Goal: Task Accomplishment & Management: Manage account settings

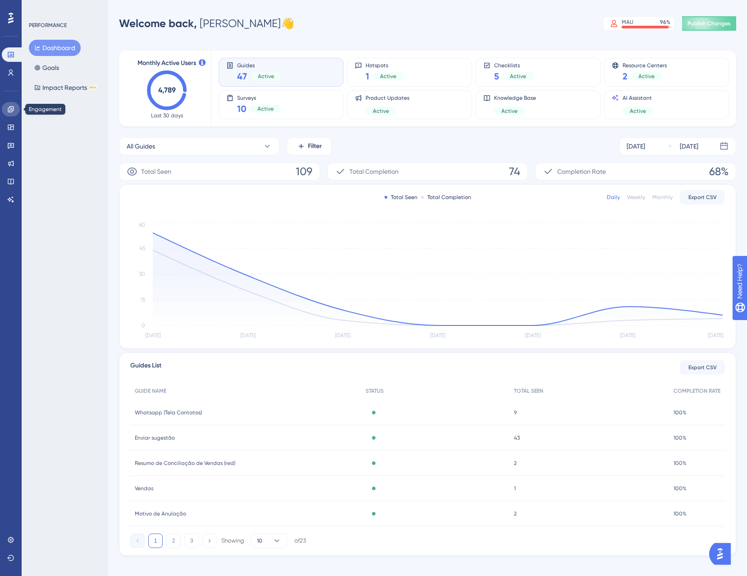
click at [11, 111] on icon at bounding box center [10, 109] width 7 height 7
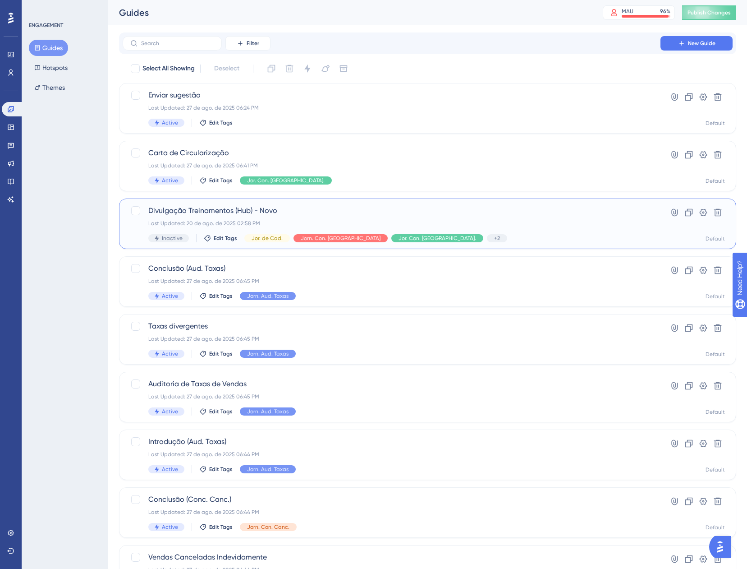
click at [511, 216] on div "Divulgação Treinamentos (Hub) - Novo Last Updated: 20 de ago. de 2025 02:58 PM …" at bounding box center [391, 223] width 487 height 37
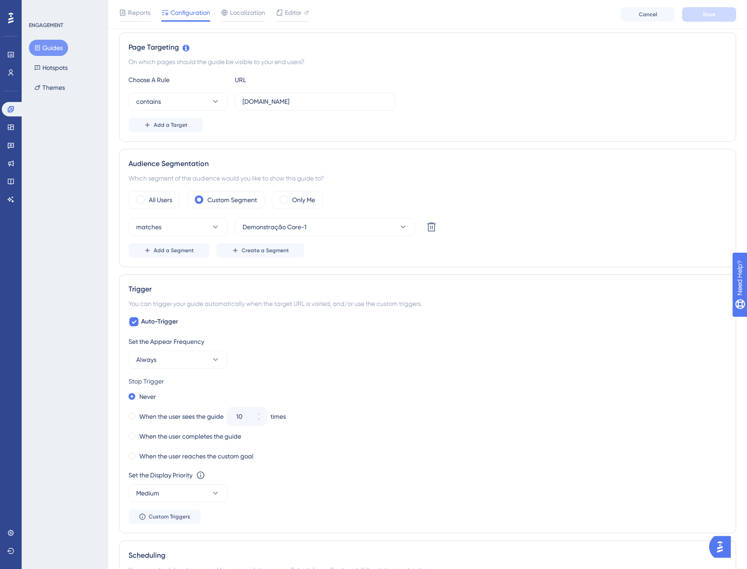
scroll to position [316, 0]
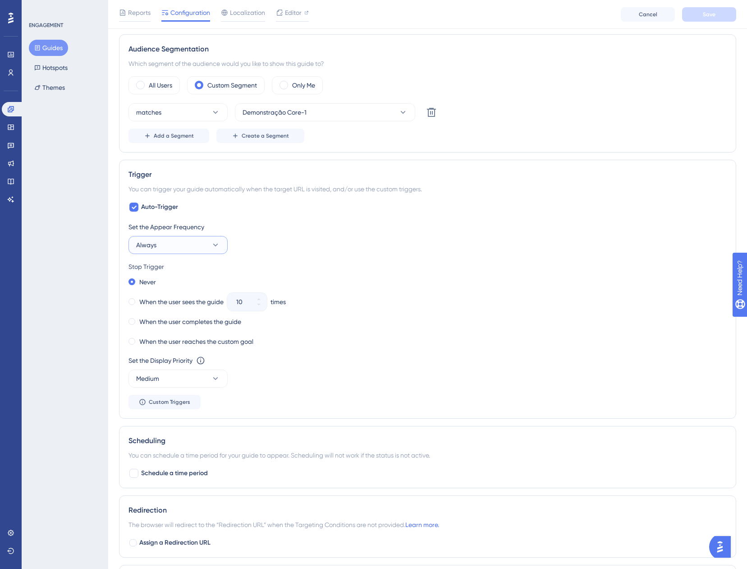
click at [193, 241] on button "Always" at bounding box center [178, 245] width 99 height 18
click at [188, 285] on span "Once in a Session" at bounding box center [167, 290] width 50 height 11
click at [175, 320] on label "When the user completes the guide" at bounding box center [190, 321] width 102 height 11
click at [198, 246] on button "Once in a Session" at bounding box center [178, 245] width 99 height 18
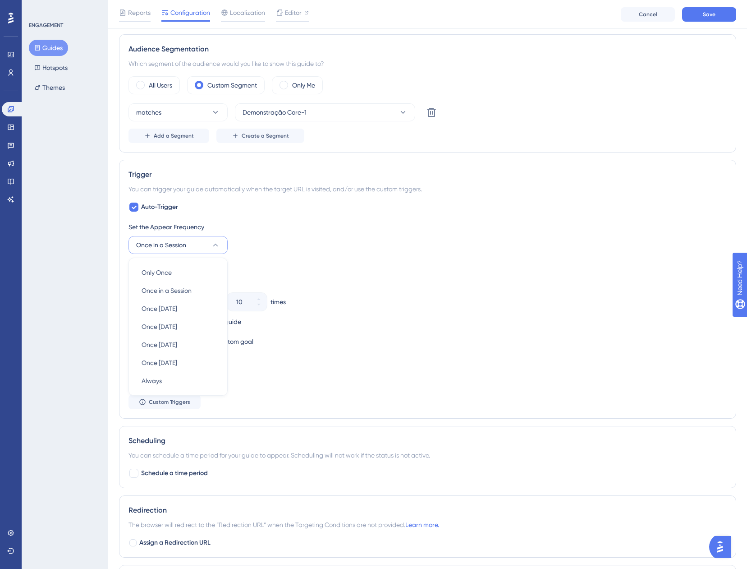
click at [293, 249] on div "Set the Appear Frequency Once in a Session Only Once Only Once Once in a Sessio…" at bounding box center [428, 237] width 599 height 32
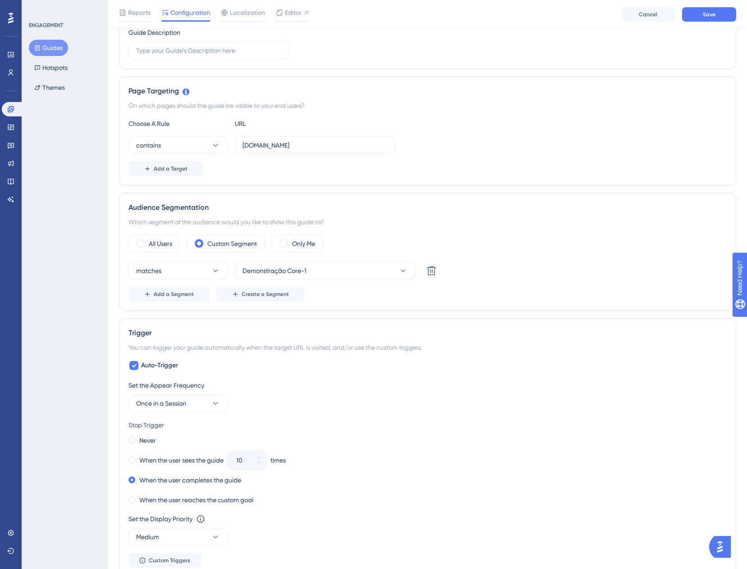
scroll to position [0, 0]
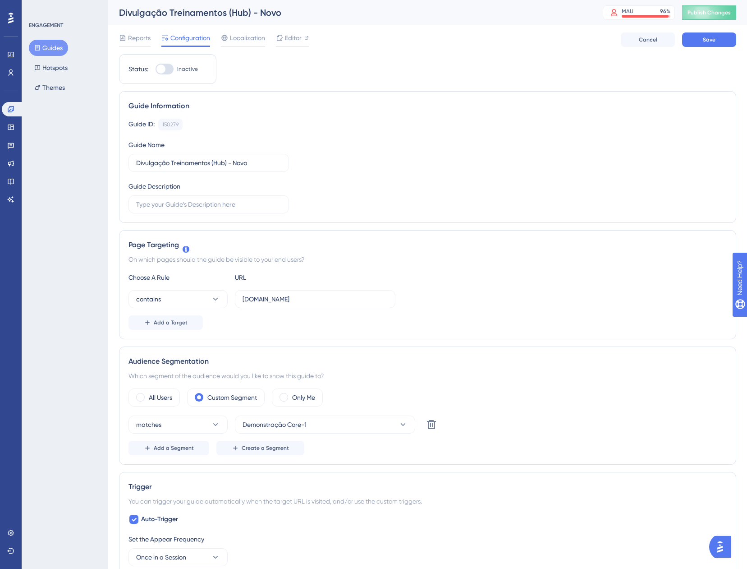
click at [171, 72] on div at bounding box center [165, 69] width 18 height 11
click at [156, 69] on input "Inactive" at bounding box center [155, 69] width 0 height 0
checkbox input "true"
click at [695, 39] on button "Save" at bounding box center [709, 39] width 54 height 14
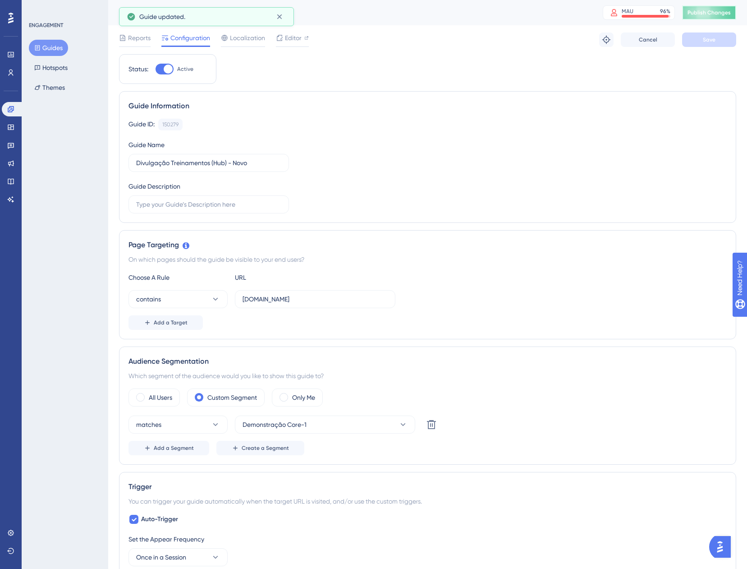
click at [711, 11] on span "Publish Changes" at bounding box center [709, 12] width 43 height 7
click at [278, 15] on icon at bounding box center [279, 16] width 5 height 5
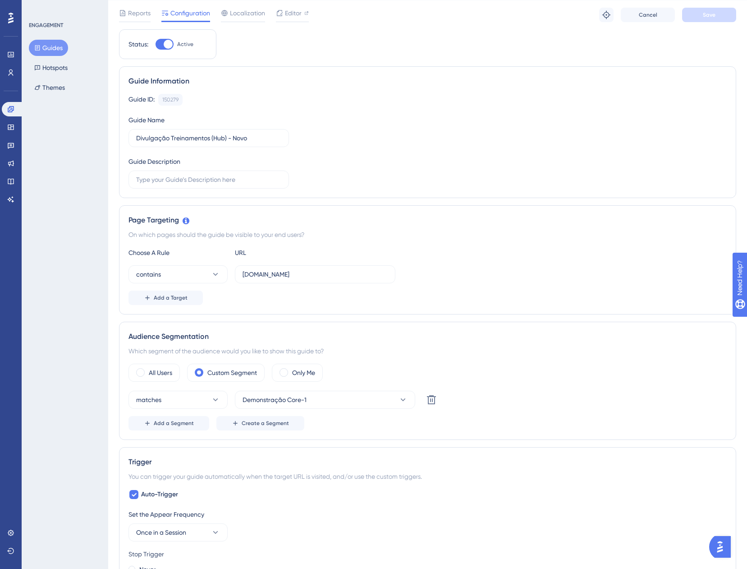
scroll to position [45, 0]
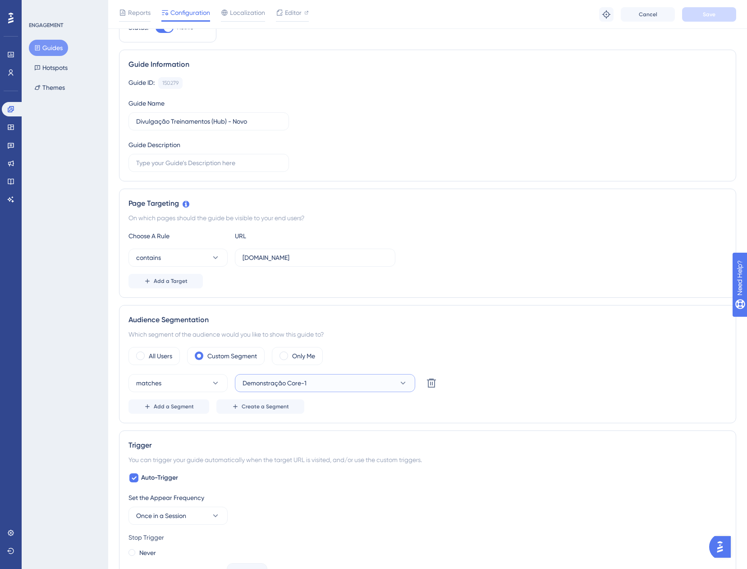
click at [334, 382] on button "Demonstração Core-1" at bounding box center [325, 383] width 180 height 18
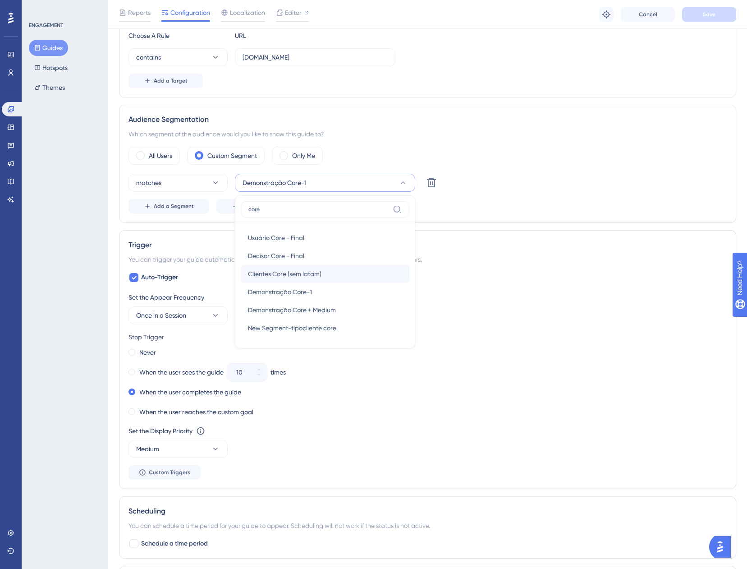
type input "core"
click at [337, 274] on div "Clientes Core (sem latam) Clientes Core (sem latam)" at bounding box center [325, 274] width 154 height 18
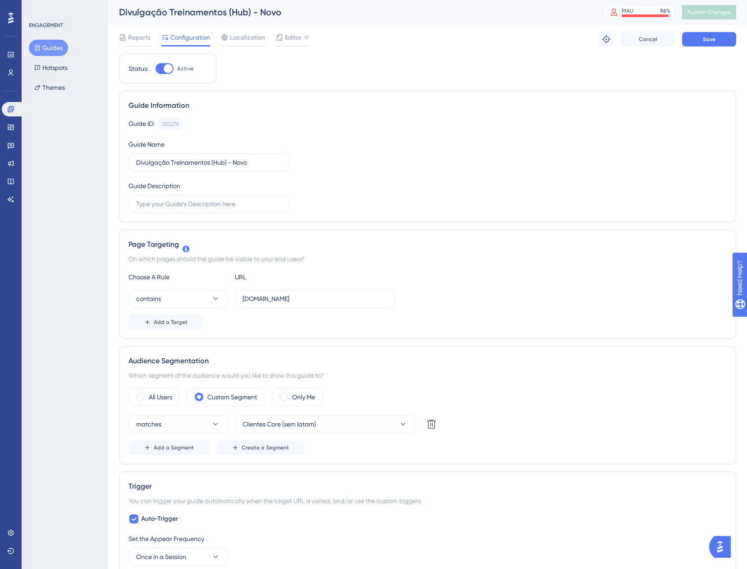
scroll to position [0, 0]
click at [708, 42] on span "Save" at bounding box center [709, 39] width 13 height 7
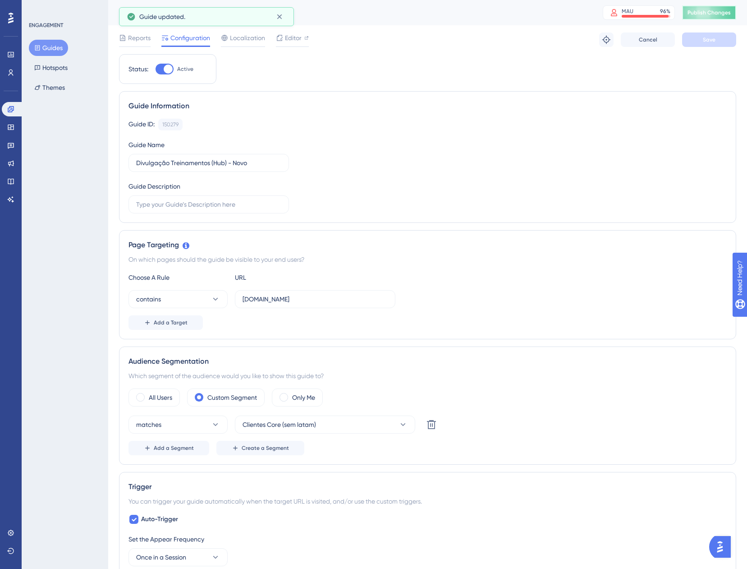
click at [710, 16] on span "Publish Changes" at bounding box center [709, 12] width 43 height 7
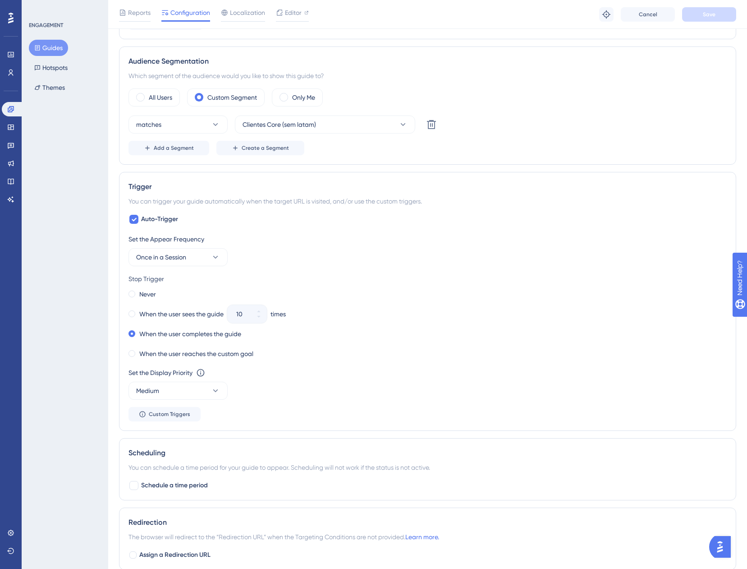
scroll to position [293, 0]
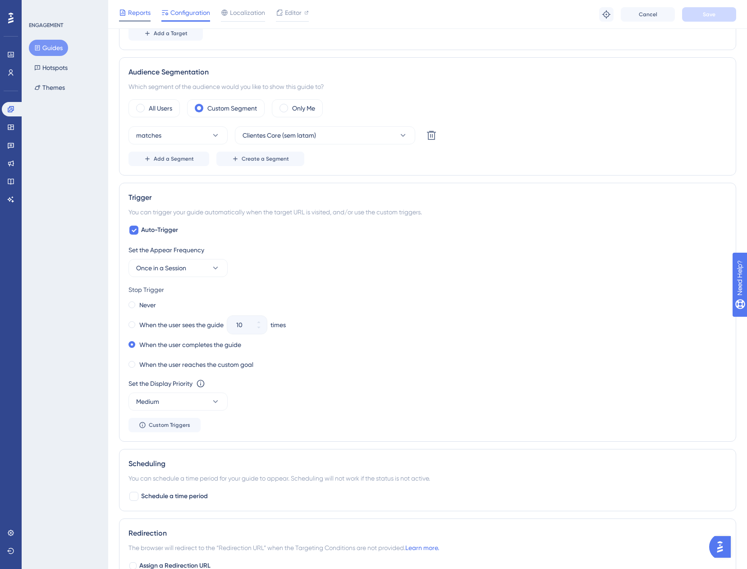
click at [134, 11] on span "Reports" at bounding box center [139, 12] width 23 height 11
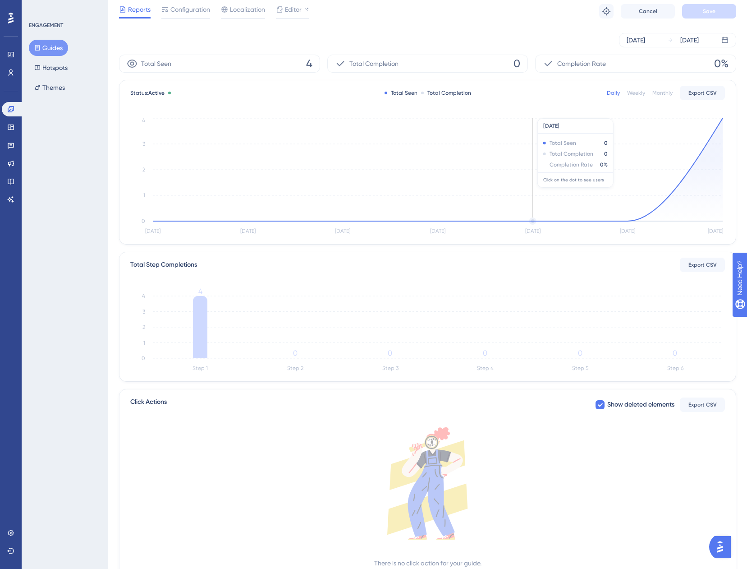
scroll to position [61, 0]
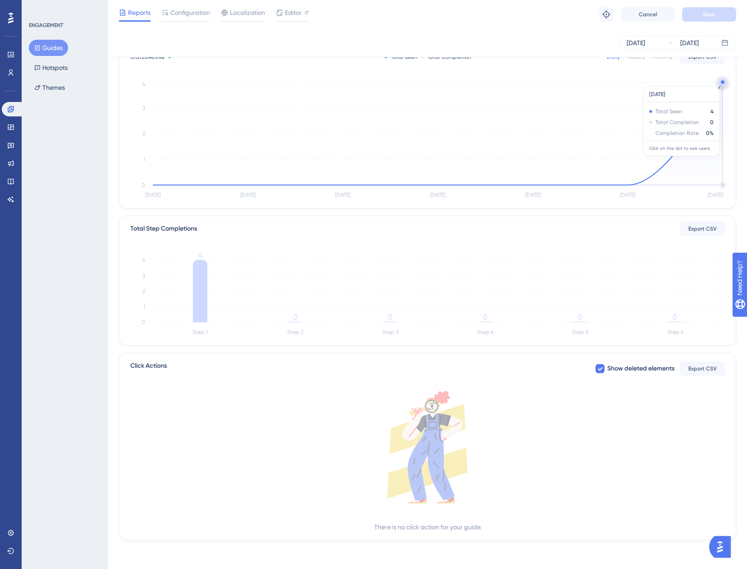
click at [723, 82] on icon "Aug 27 Aug 28 Aug 29 Aug 30 Aug 31 Sep 1 Sep 2 0 1 2 3 4" at bounding box center [427, 140] width 595 height 121
click at [723, 83] on circle at bounding box center [722, 81] width 3 height 3
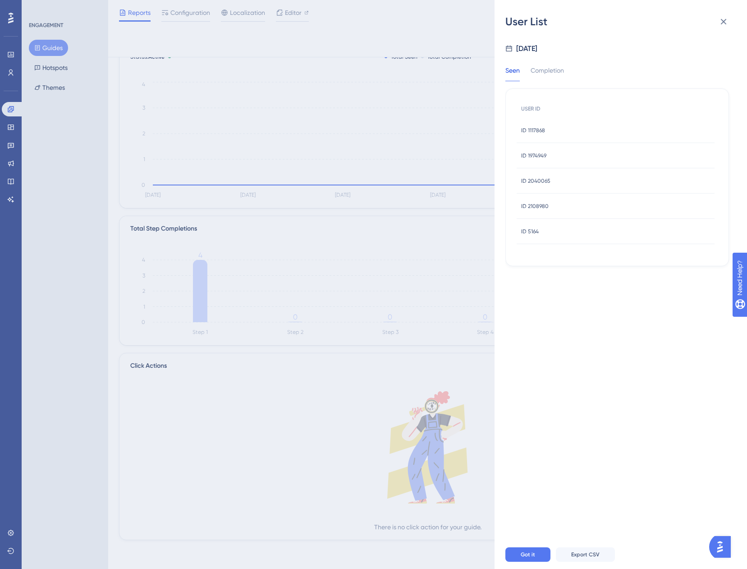
click at [539, 134] on div "ID 1117868 ID 1117868" at bounding box center [533, 130] width 24 height 25
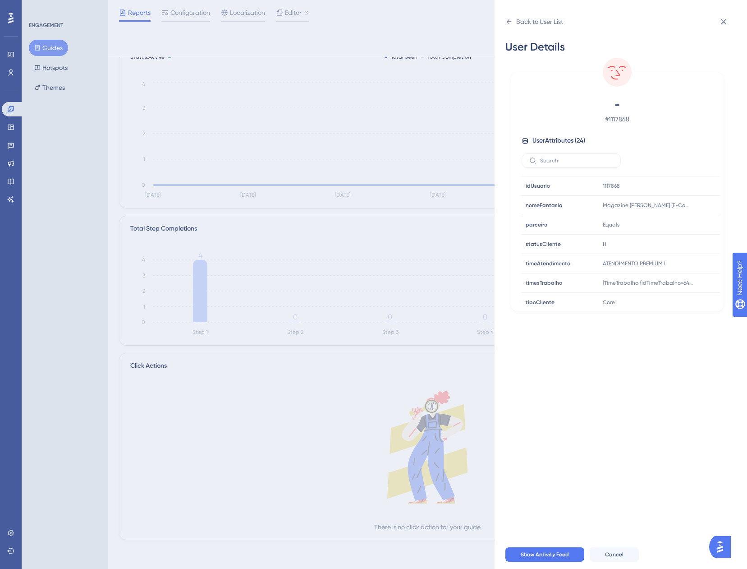
scroll to position [333, 0]
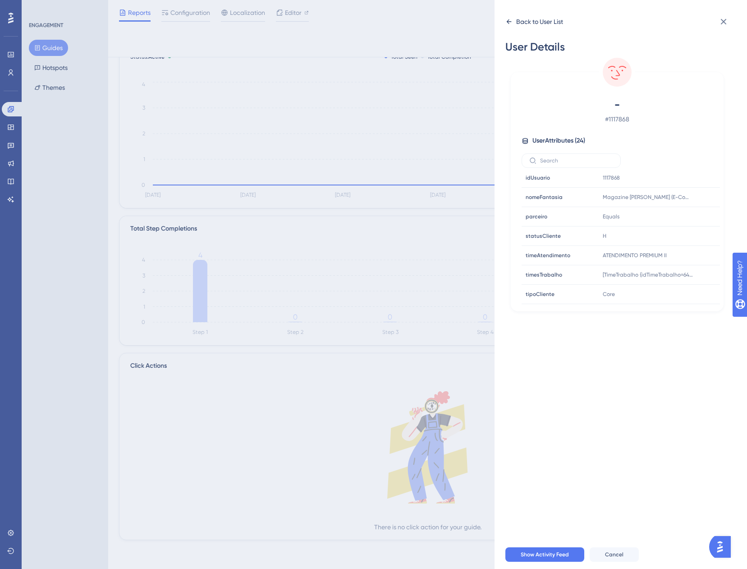
click at [508, 23] on icon at bounding box center [509, 21] width 5 height 5
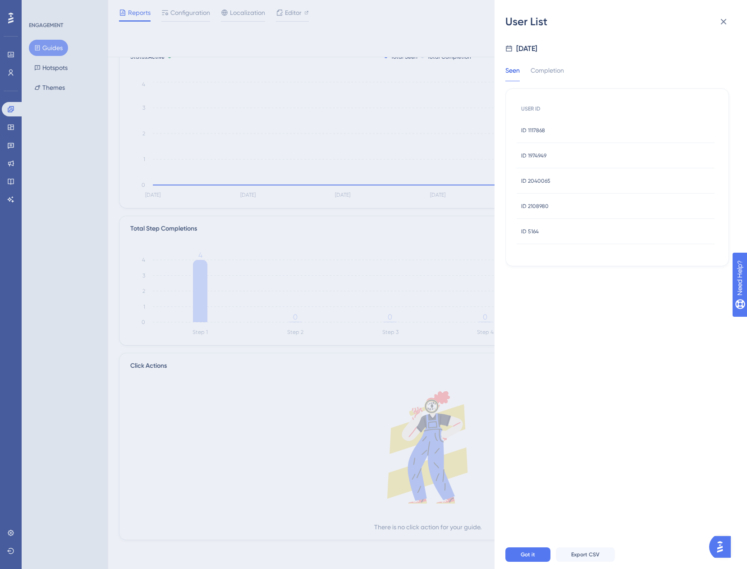
click at [535, 155] on span "ID 1974949" at bounding box center [533, 155] width 25 height 7
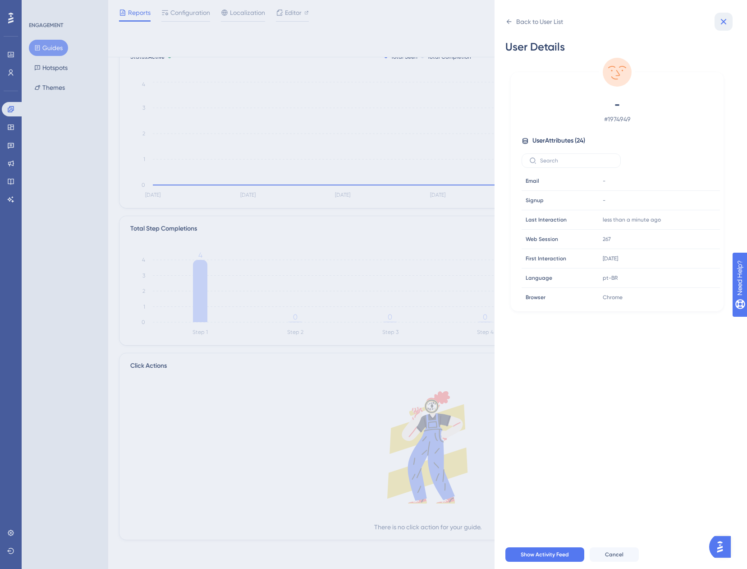
click at [719, 23] on icon at bounding box center [724, 21] width 11 height 11
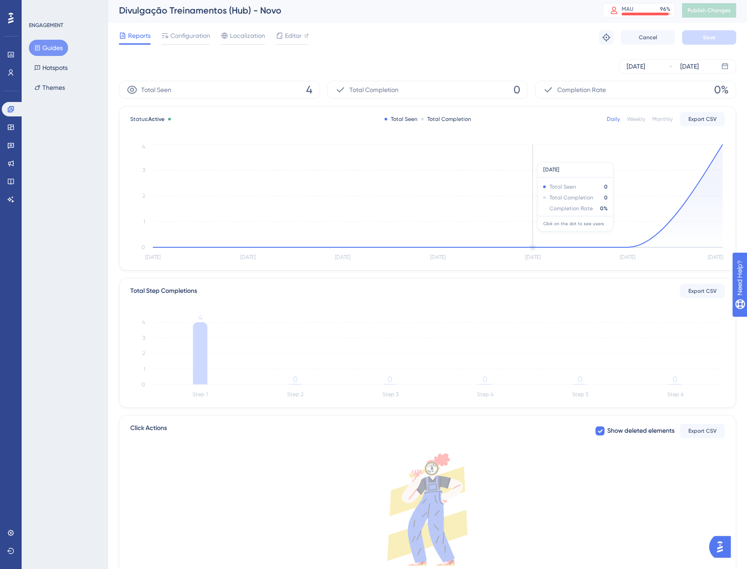
scroll to position [0, 0]
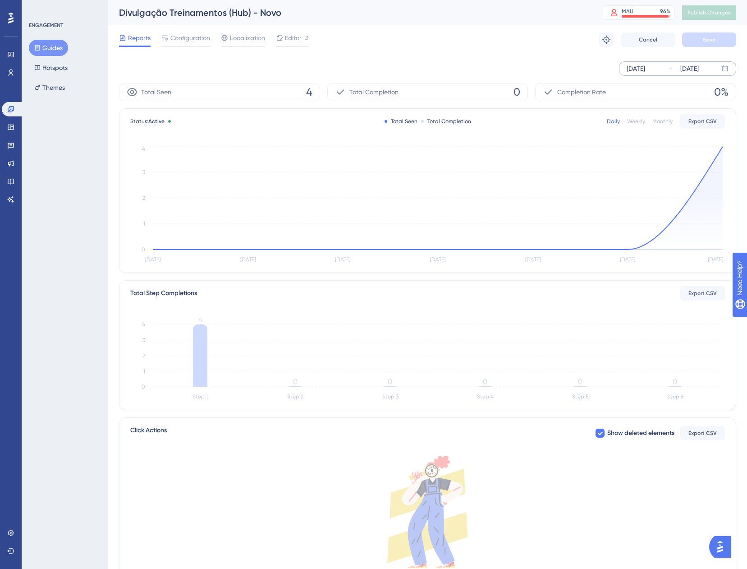
click at [645, 65] on div "[DATE]" at bounding box center [636, 68] width 18 height 11
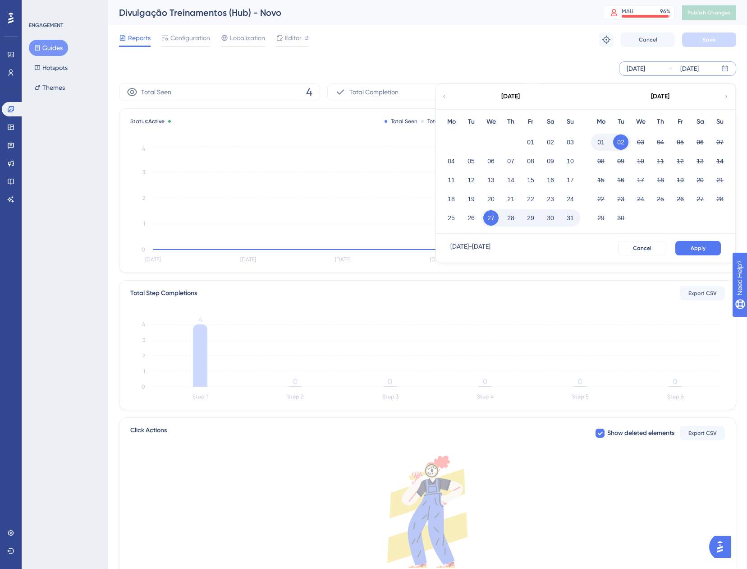
click at [445, 99] on icon at bounding box center [444, 96] width 5 height 8
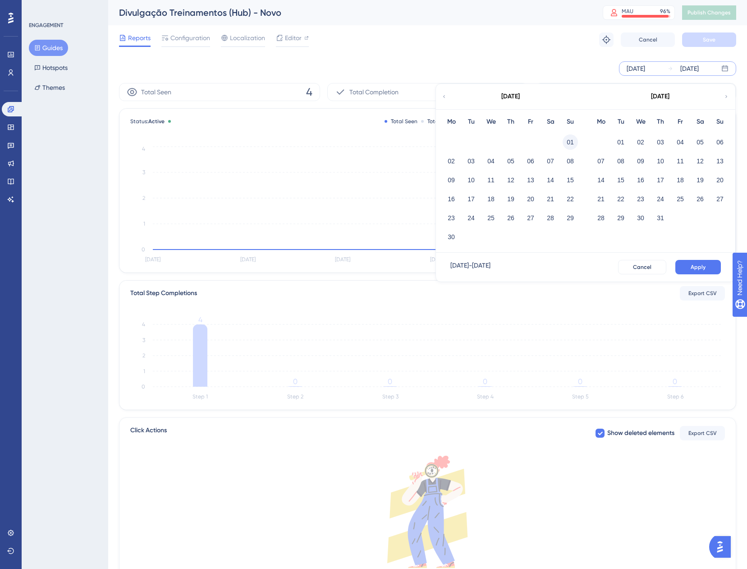
click at [569, 140] on button "01" at bounding box center [570, 141] width 15 height 15
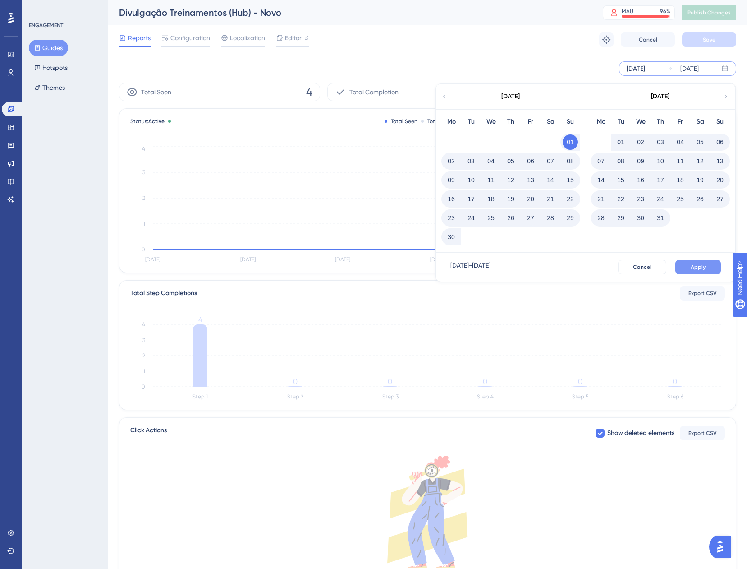
click at [701, 268] on span "Apply" at bounding box center [698, 266] width 15 height 7
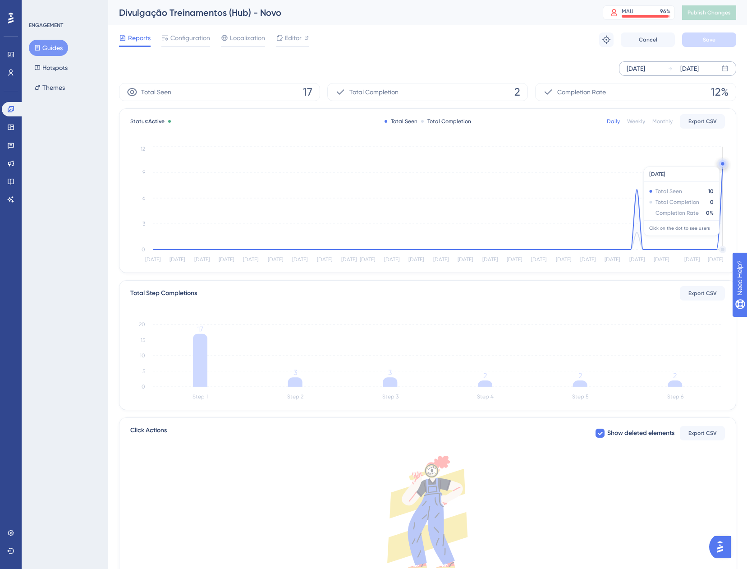
click at [721, 163] on circle at bounding box center [722, 163] width 7 height 7
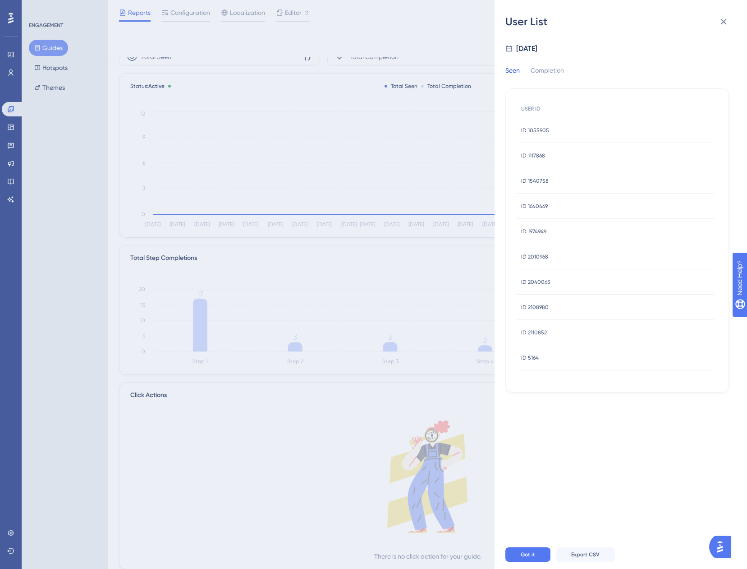
scroll to position [61, 0]
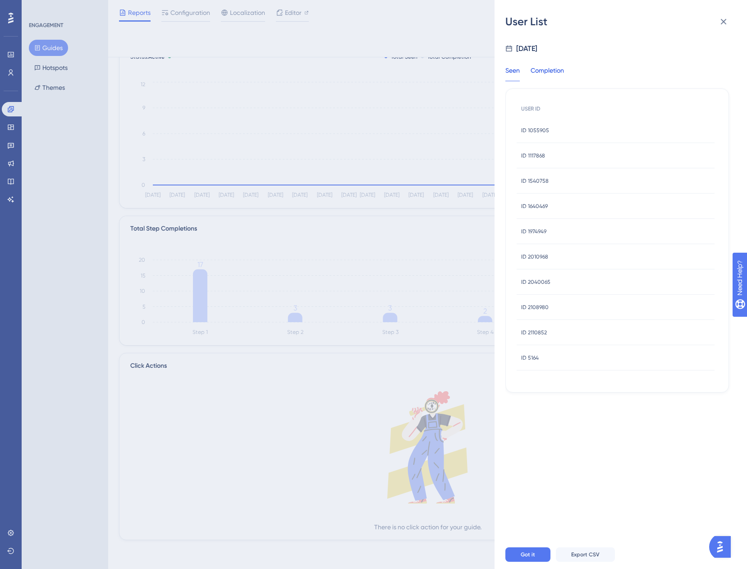
click at [546, 76] on div "Completion" at bounding box center [547, 73] width 33 height 16
click at [546, 76] on div at bounding box center [618, 290] width 224 height 500
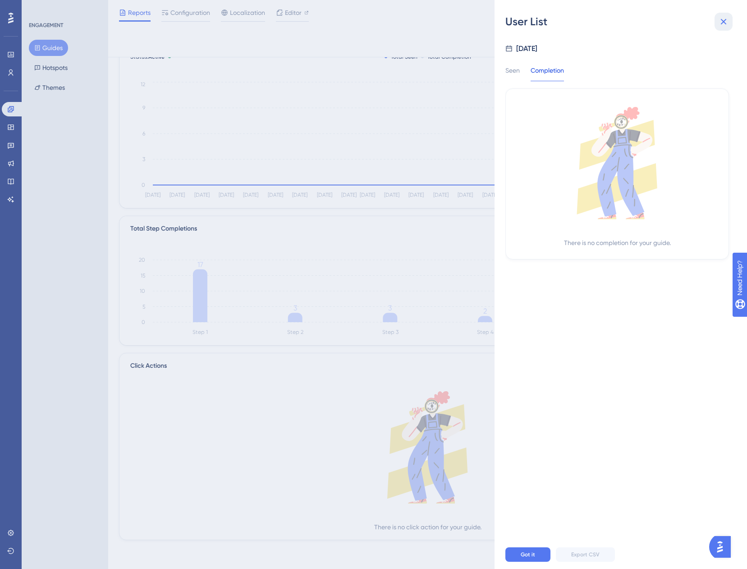
click at [722, 22] on icon at bounding box center [724, 21] width 11 height 11
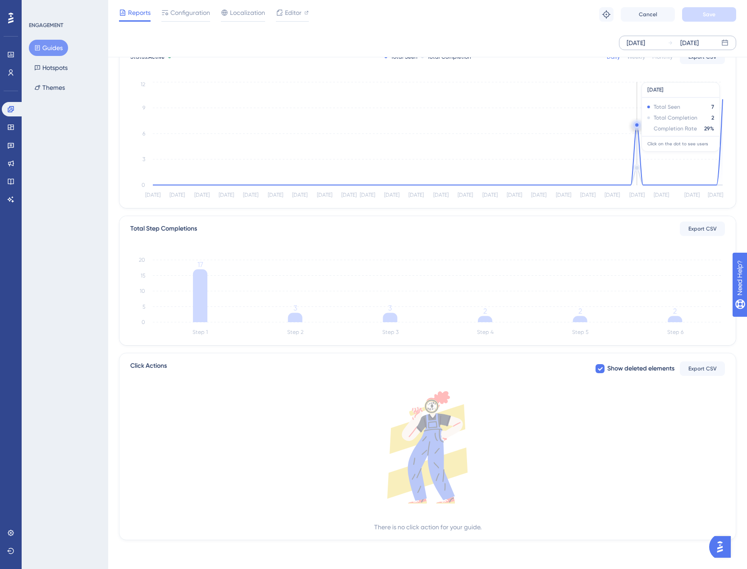
click at [636, 123] on circle at bounding box center [637, 124] width 7 height 7
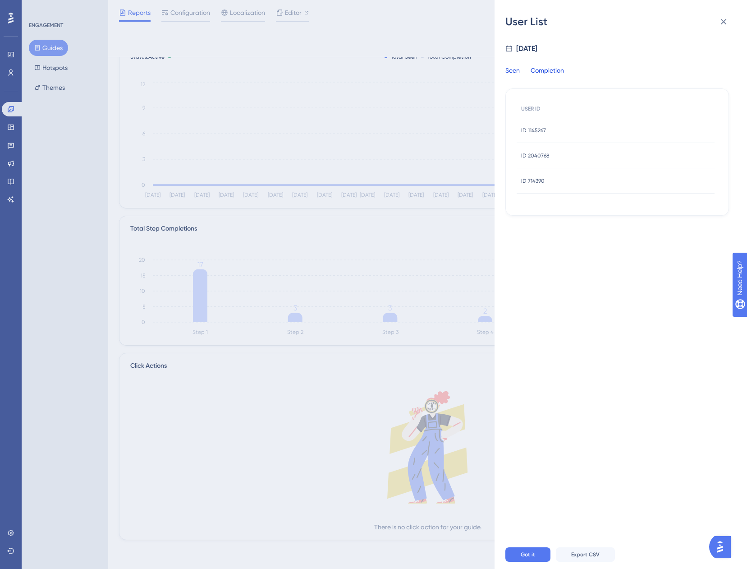
click at [558, 75] on div "Completion" at bounding box center [547, 73] width 33 height 16
click at [540, 131] on span "ID 714390" at bounding box center [532, 130] width 23 height 7
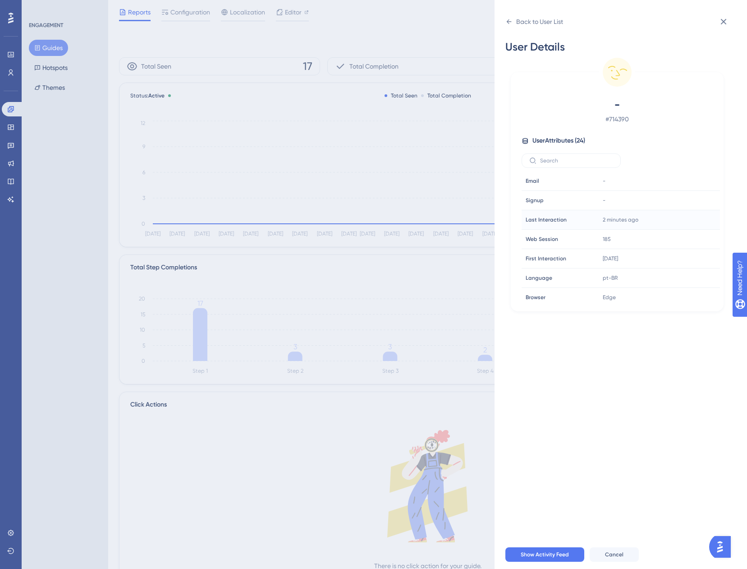
scroll to position [16, 0]
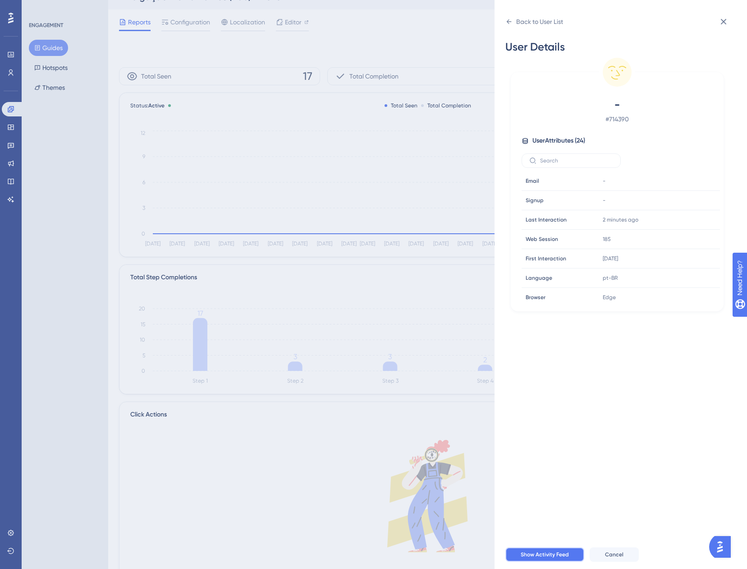
click at [535, 558] on span "Show Activity Feed" at bounding box center [545, 554] width 48 height 7
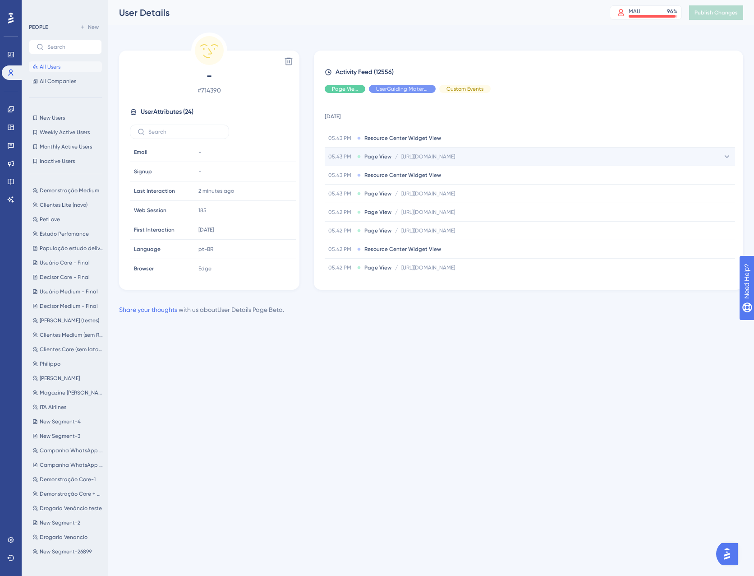
click at [704, 158] on div "05.43 PM Page View / https://app.equals.com.br/conciliador/empresa/home/selecio…" at bounding box center [530, 157] width 410 height 18
click at [564, 170] on div "https://app.equals.com.br/conciliador/empresa/home/selecionarCliente Copy https…" at bounding box center [579, 175] width 311 height 18
drag, startPoint x: 604, startPoint y: 179, endPoint x: 558, endPoint y: 156, distance: 52.2
click at [455, 156] on span "https://app.equals.com.br/conciliador/empresa/home/selecionarCliente" at bounding box center [428, 156] width 54 height 7
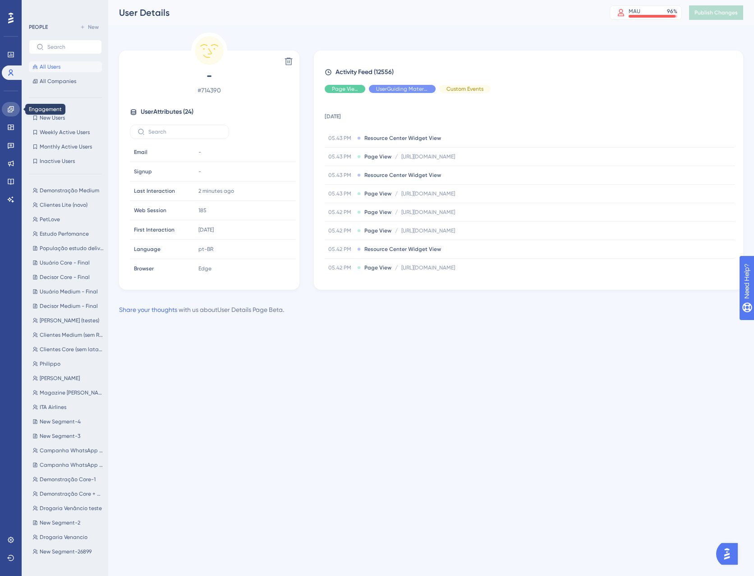
click at [12, 111] on icon at bounding box center [11, 109] width 6 height 6
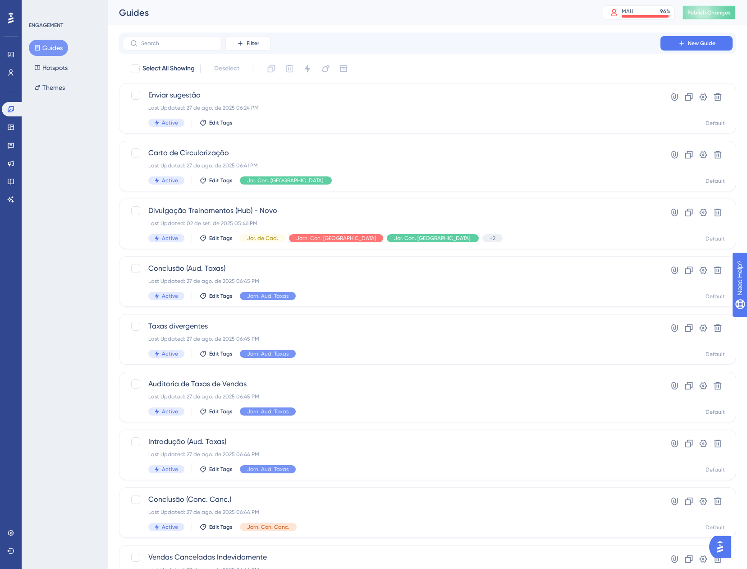
click at [702, 7] on button "Publish Changes" at bounding box center [709, 12] width 54 height 14
click at [489, 214] on span "Divulgação Treinamentos (Hub) - Novo" at bounding box center [391, 210] width 487 height 11
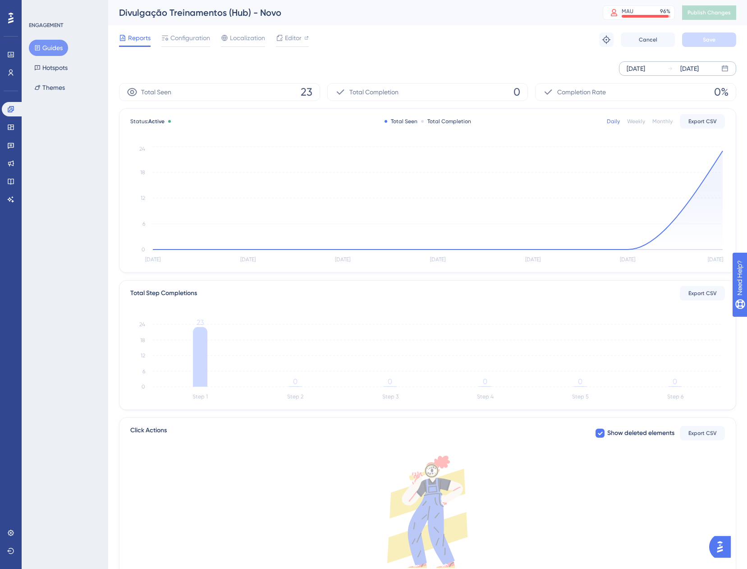
click at [638, 70] on div "[DATE]" at bounding box center [636, 68] width 18 height 11
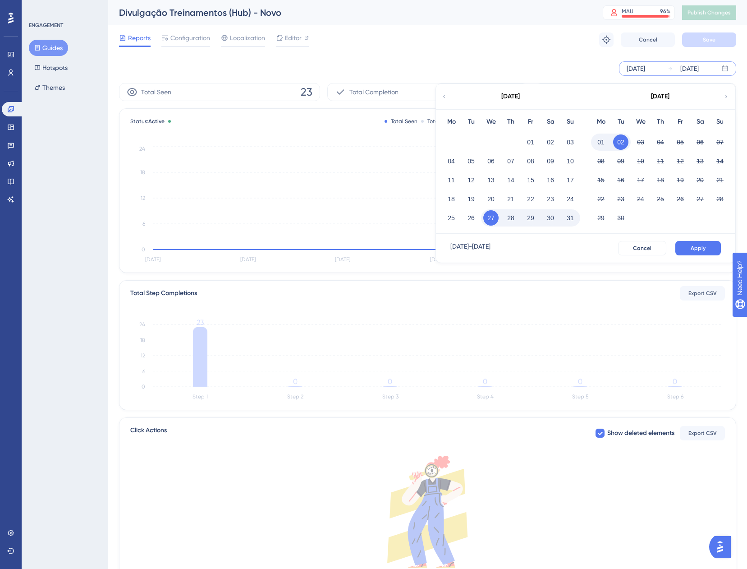
click at [622, 146] on button "02" at bounding box center [620, 141] width 15 height 15
click at [694, 246] on span "Apply" at bounding box center [698, 247] width 15 height 7
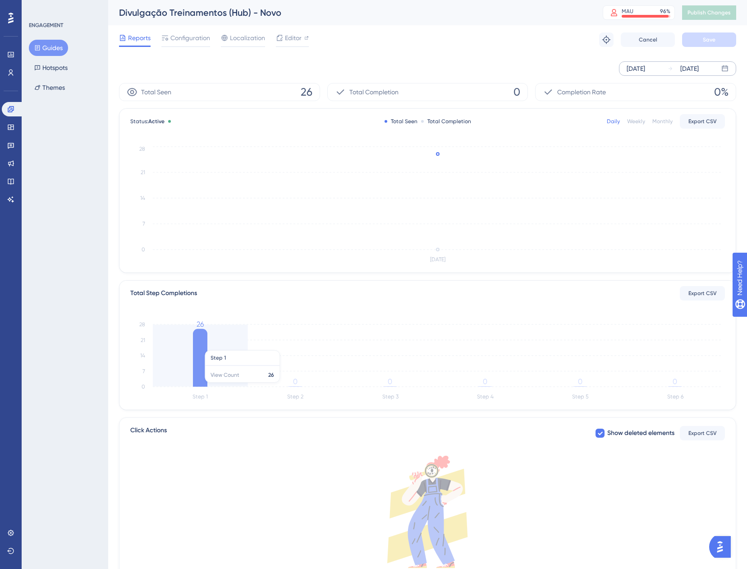
click at [200, 346] on icon at bounding box center [200, 358] width 14 height 58
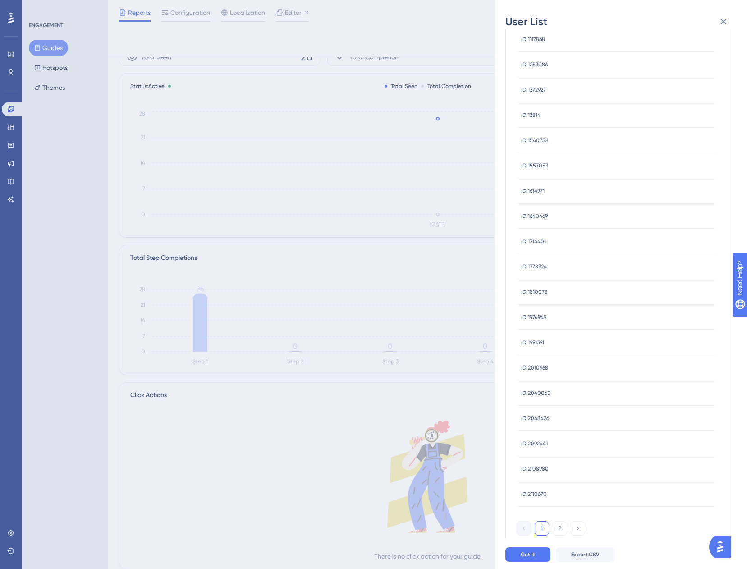
scroll to position [61, 0]
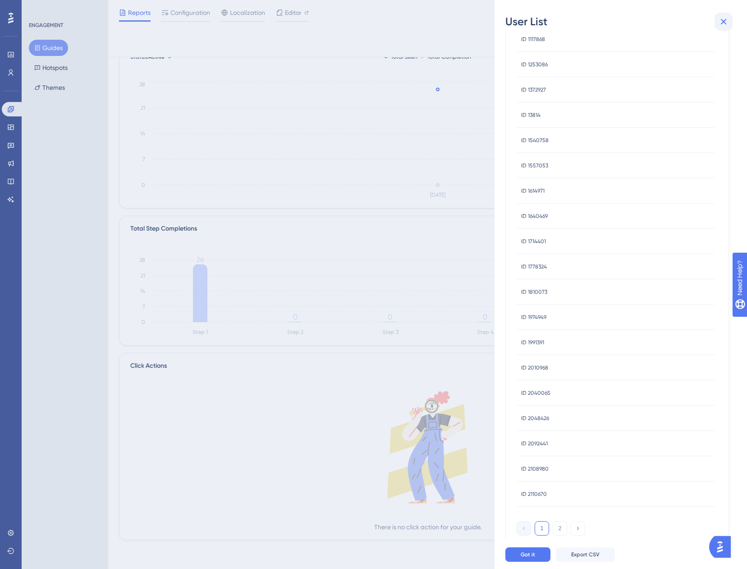
click at [729, 16] on button at bounding box center [724, 22] width 18 height 18
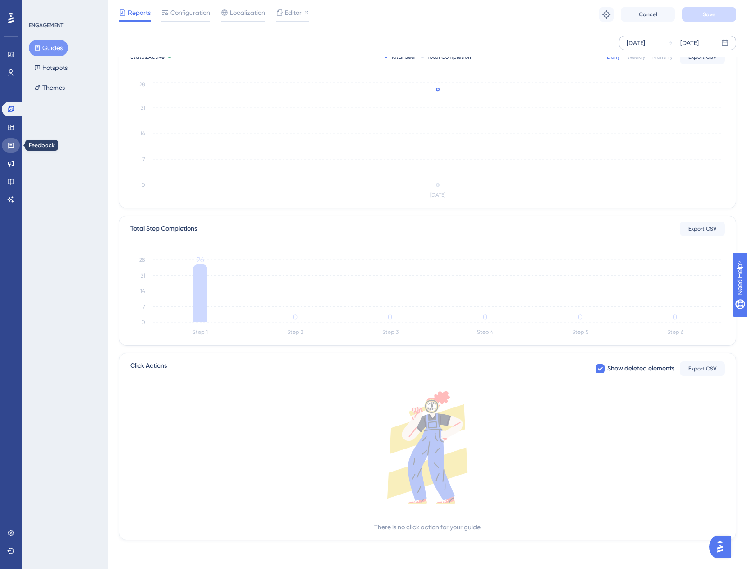
click at [8, 149] on link at bounding box center [11, 145] width 18 height 14
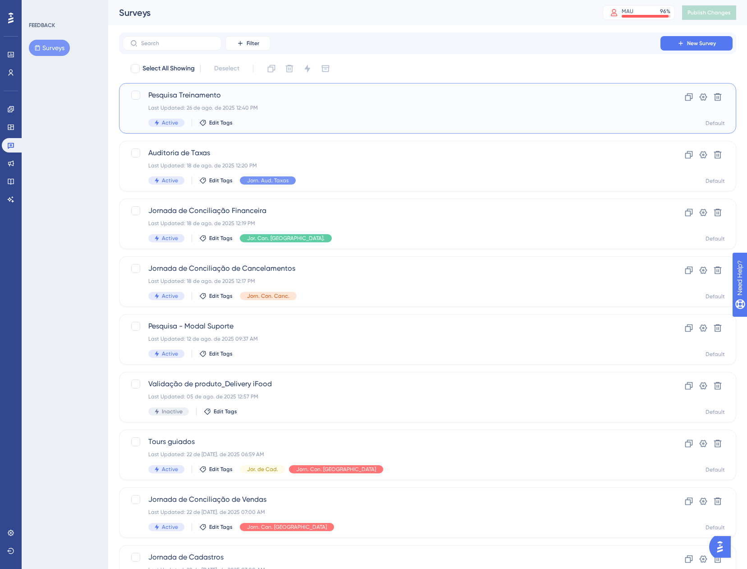
click at [321, 111] on div "Last Updated: 26 de ago. de 2025 12:40 PM" at bounding box center [391, 107] width 487 height 7
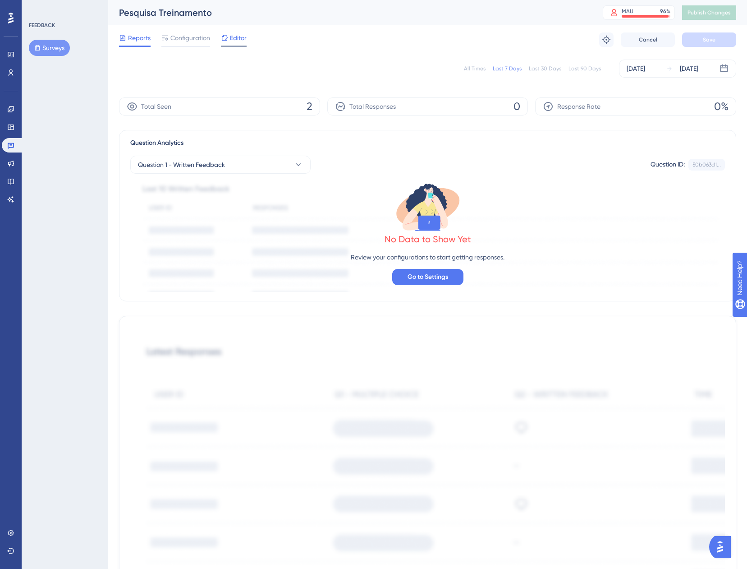
click at [237, 39] on span "Editor" at bounding box center [238, 37] width 17 height 11
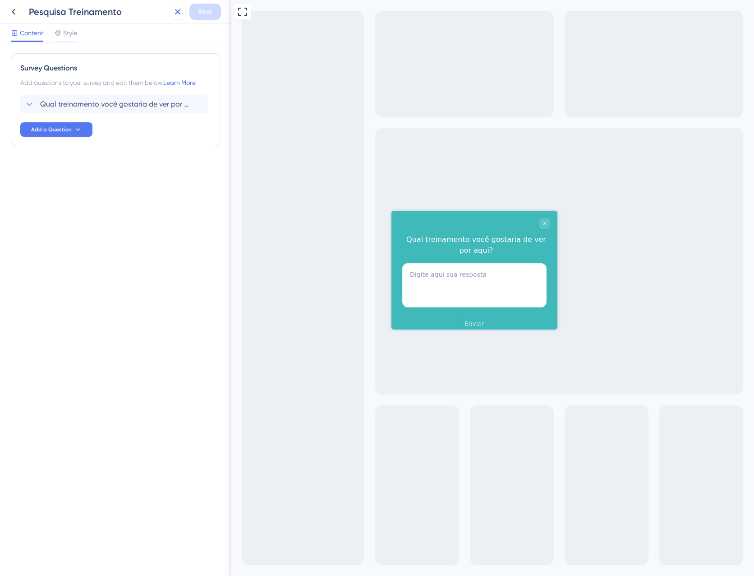
click at [172, 11] on button at bounding box center [178, 12] width 16 height 16
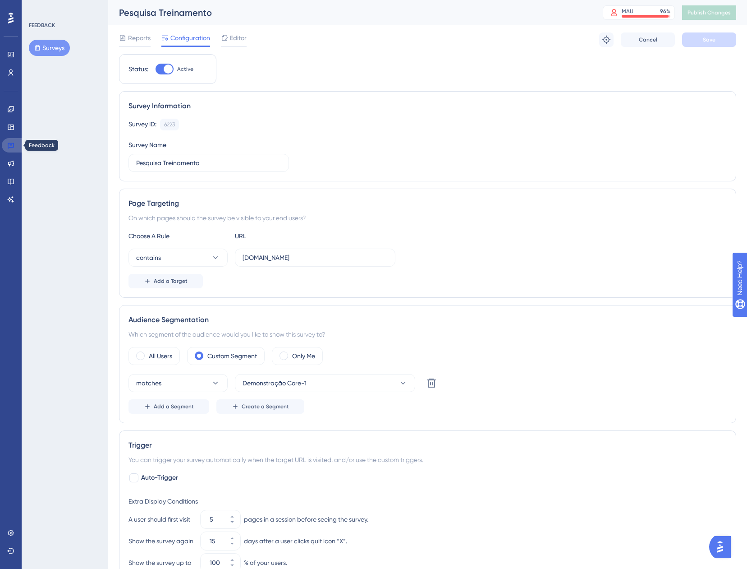
click at [6, 147] on link at bounding box center [13, 145] width 22 height 14
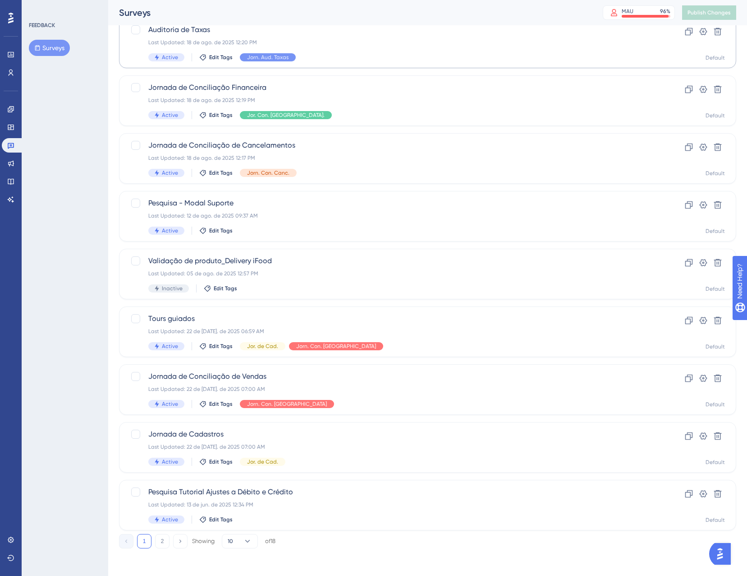
scroll to position [124, 0]
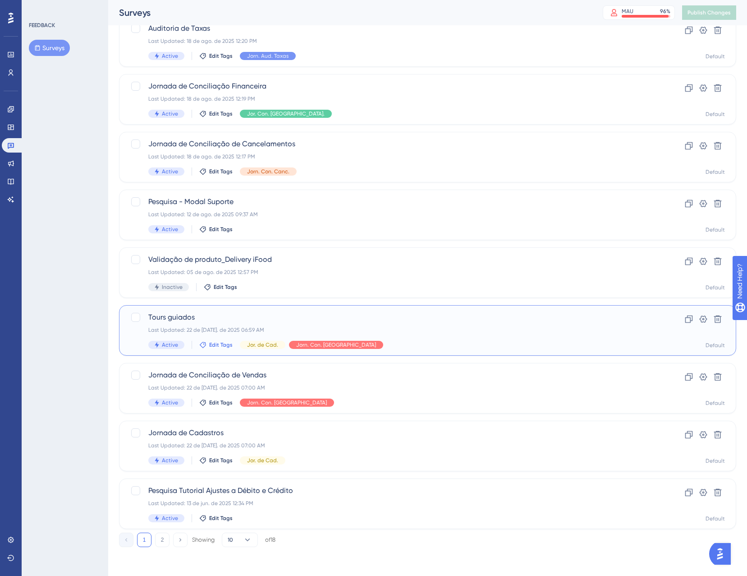
click at [217, 341] on span "Edit Tags" at bounding box center [220, 344] width 23 height 7
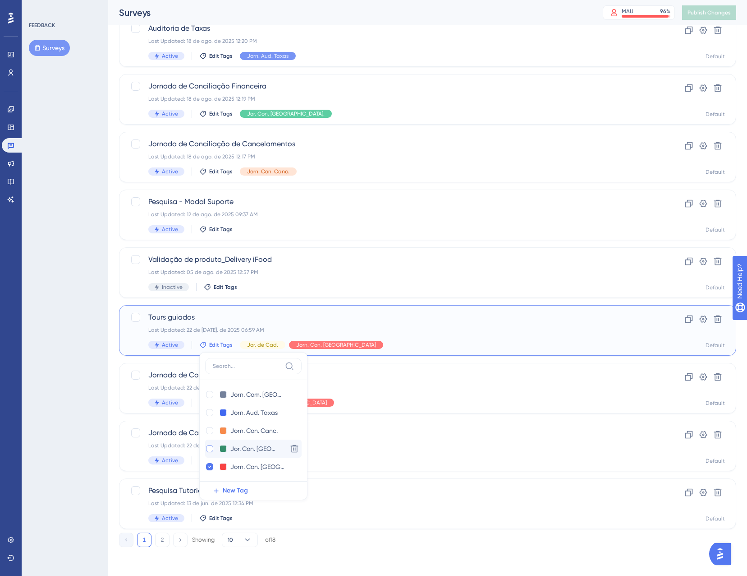
click at [208, 450] on div at bounding box center [209, 448] width 7 height 7
click at [208, 431] on div at bounding box center [209, 430] width 7 height 7
checkbox input "true"
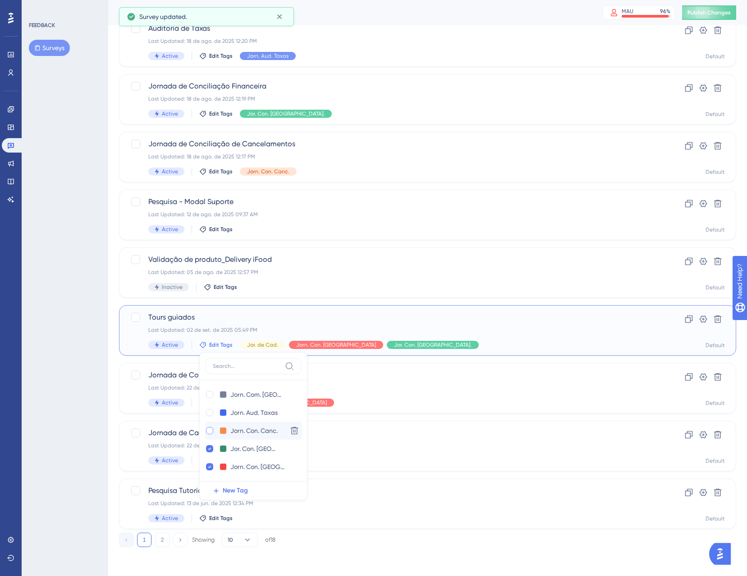
click at [205, 430] on div at bounding box center [209, 430] width 9 height 9
checkbox input "true"
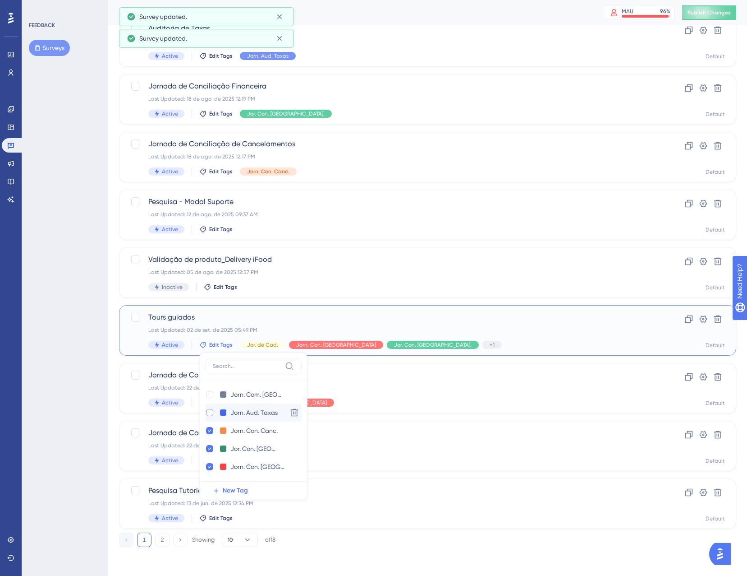
click at [207, 413] on div at bounding box center [209, 412] width 7 height 7
checkbox input "true"
click at [210, 392] on div at bounding box center [209, 394] width 7 height 7
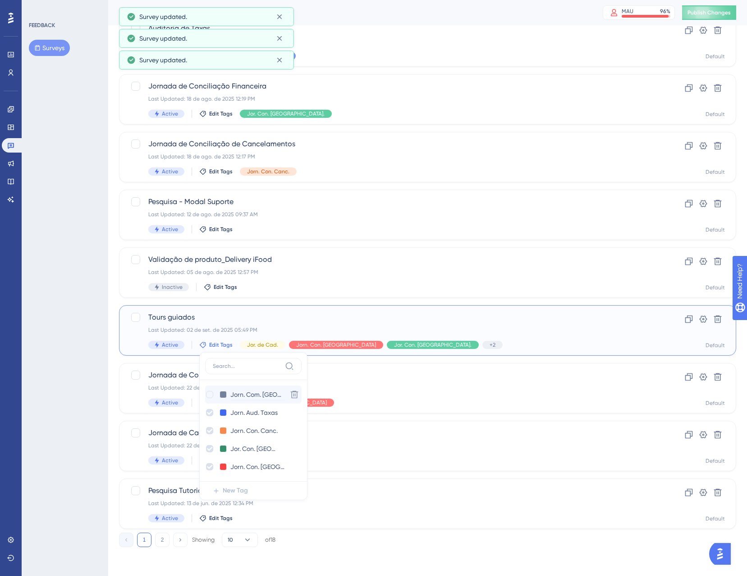
checkbox input "true"
click at [442, 326] on div "Tours guiados Last Updated: 02 de set. de 2025 05:49 PM Active Edit Tags Jorn. …" at bounding box center [391, 330] width 487 height 37
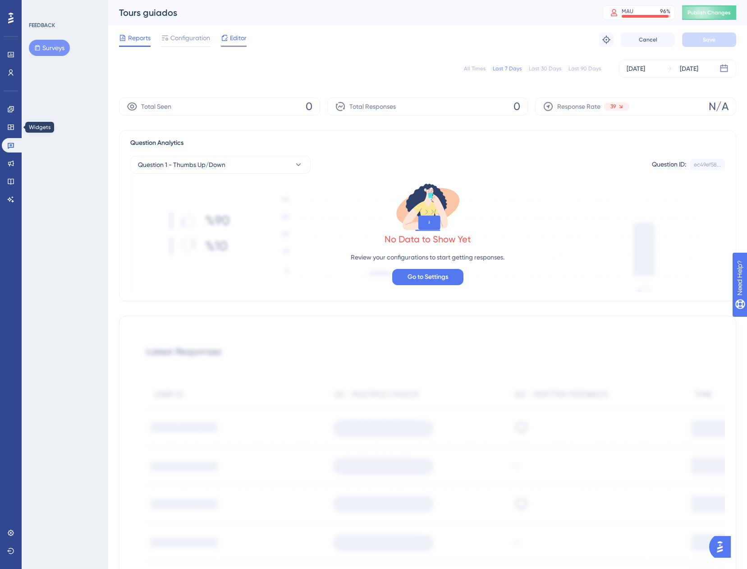
click at [237, 41] on span "Editor" at bounding box center [238, 37] width 17 height 11
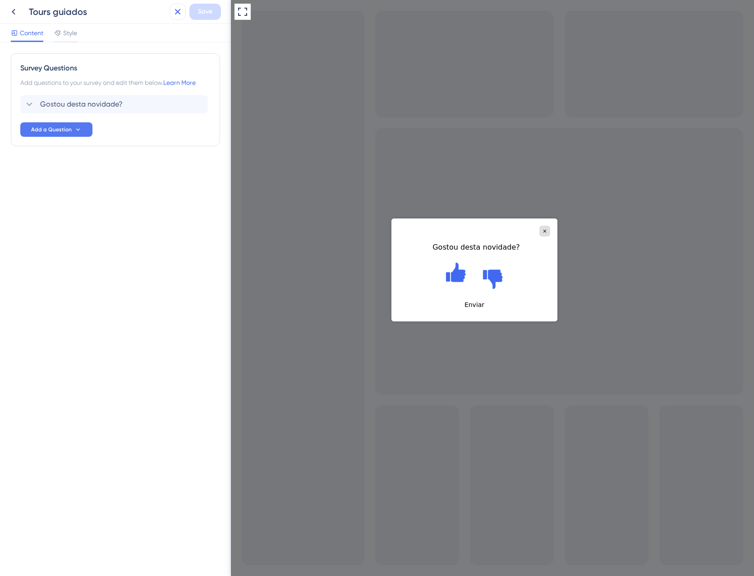
click at [178, 13] on icon at bounding box center [177, 11] width 11 height 11
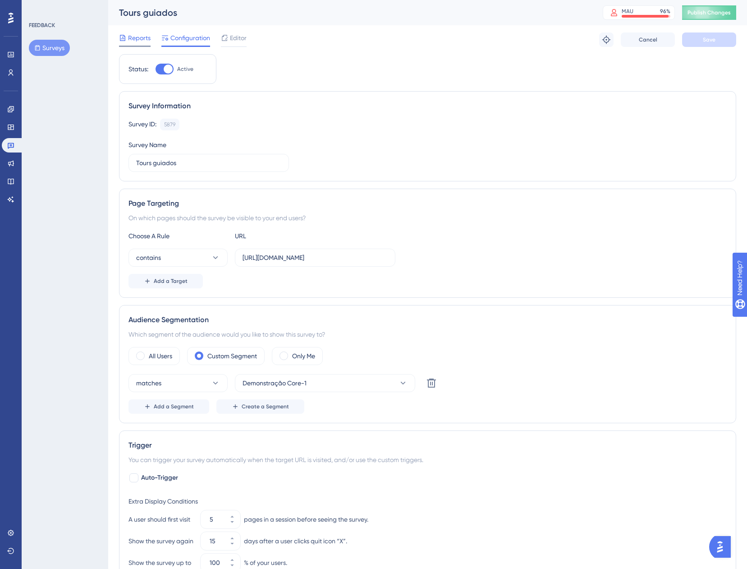
click at [122, 42] on div at bounding box center [122, 37] width 7 height 11
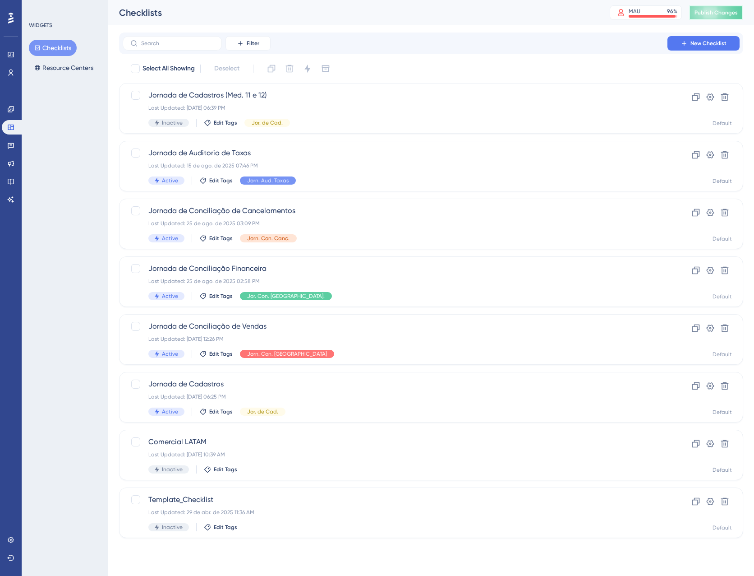
click at [726, 12] on span "Publish Changes" at bounding box center [716, 12] width 43 height 7
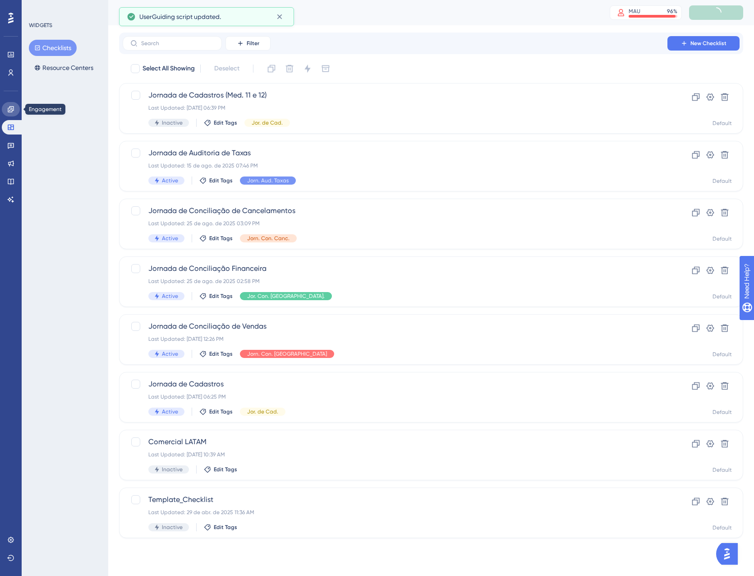
click at [9, 111] on icon at bounding box center [10, 109] width 7 height 7
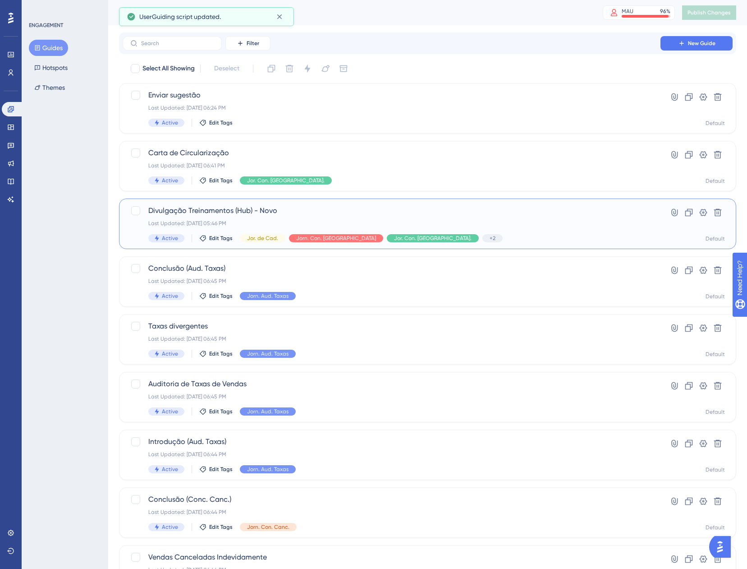
click at [479, 221] on div "Last Updated: 02 de set. de 2025 05:46 PM" at bounding box center [391, 223] width 487 height 7
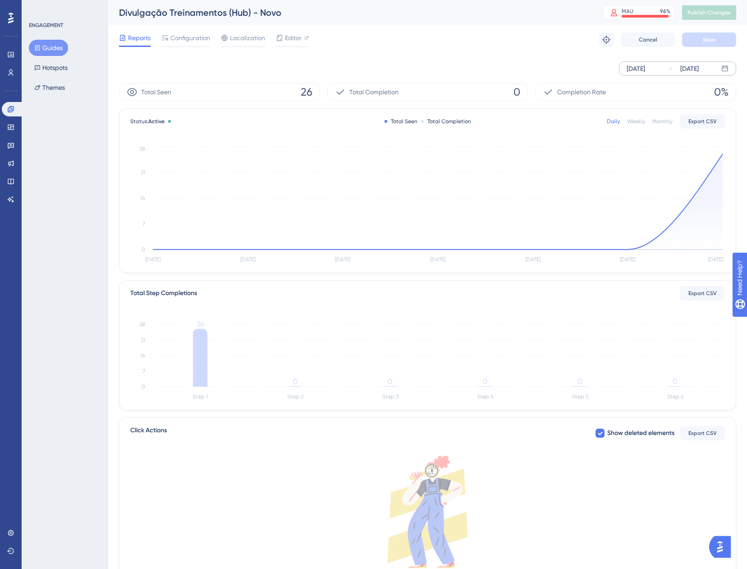
click at [661, 74] on div "Aug 27 2025 Sep 02 2025" at bounding box center [677, 68] width 117 height 14
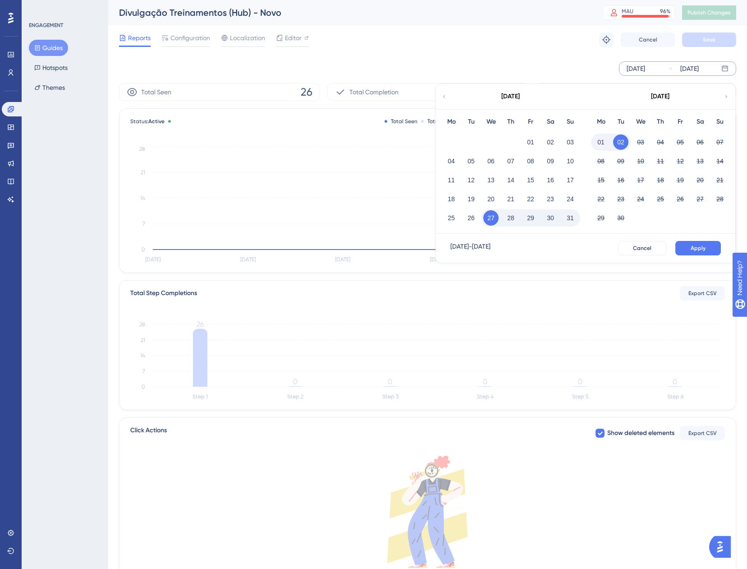
click at [447, 97] on div "August 2025" at bounding box center [510, 96] width 149 height 25
click at [445, 97] on icon at bounding box center [444, 96] width 5 height 8
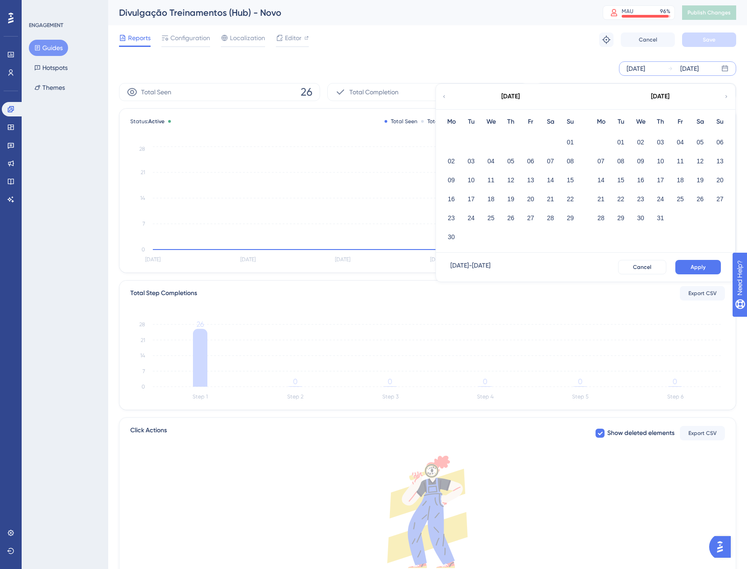
click at [452, 99] on div "June 2025" at bounding box center [510, 96] width 149 height 25
click at [445, 98] on icon at bounding box center [444, 96] width 5 height 8
click at [476, 138] on button "01" at bounding box center [471, 141] width 15 height 15
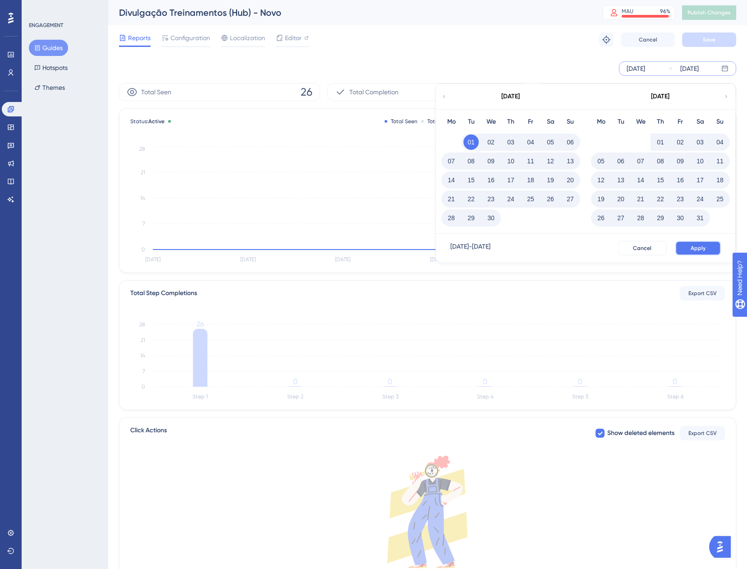
click at [696, 247] on span "Apply" at bounding box center [698, 247] width 15 height 7
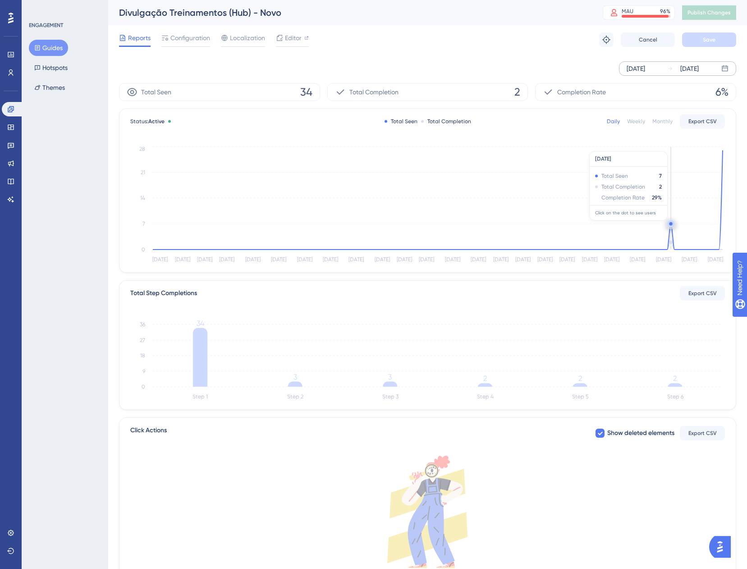
click at [669, 225] on circle at bounding box center [671, 223] width 7 height 7
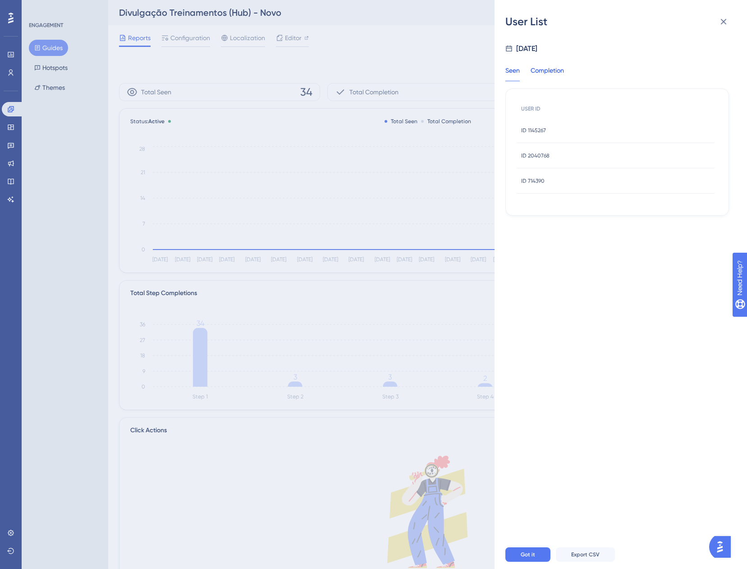
click at [549, 74] on div "Completion" at bounding box center [547, 73] width 33 height 16
click at [516, 74] on div "Seen" at bounding box center [513, 73] width 14 height 16
click at [718, 23] on button at bounding box center [724, 22] width 18 height 18
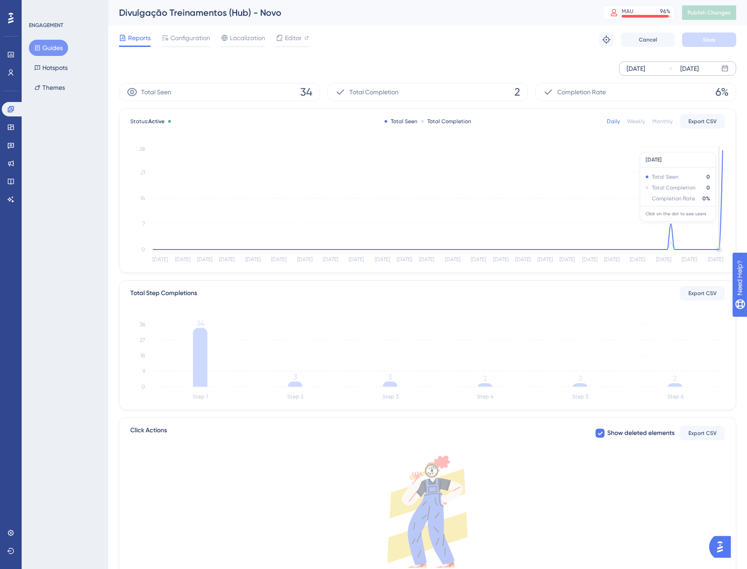
click at [645, 69] on div "Apr 01 2025" at bounding box center [636, 68] width 18 height 11
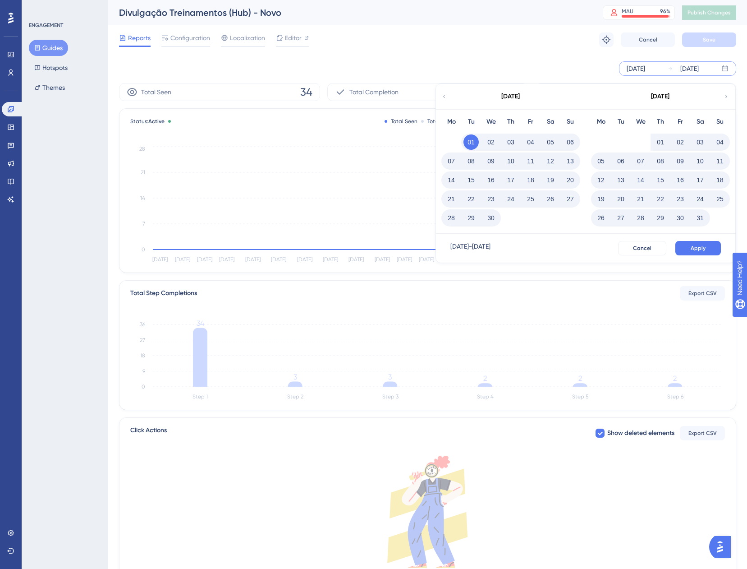
click at [721, 98] on div "May 2025" at bounding box center [660, 96] width 149 height 25
click at [723, 98] on div "May 2025" at bounding box center [660, 96] width 149 height 25
click at [725, 97] on icon at bounding box center [726, 96] width 5 height 8
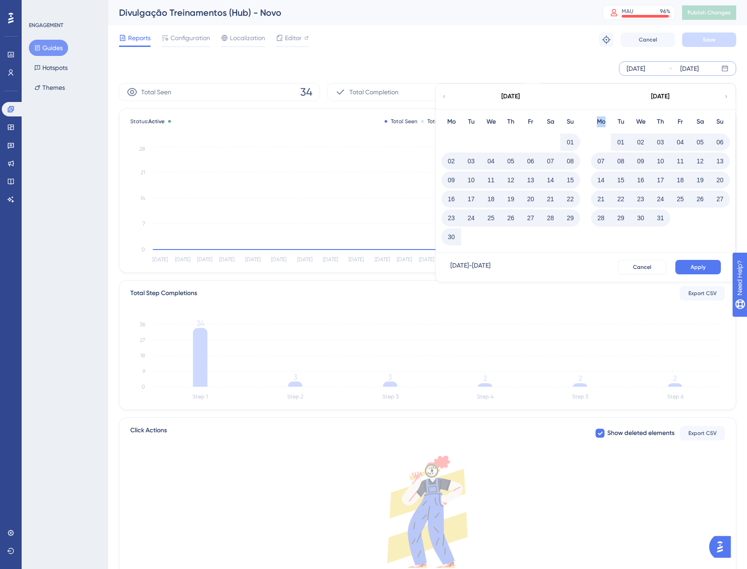
click at [725, 97] on icon at bounding box center [726, 96] width 5 height 8
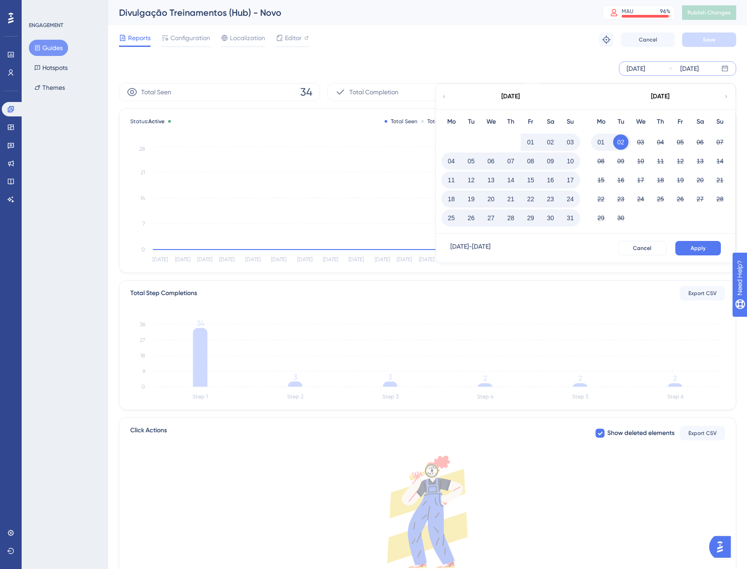
click at [598, 141] on button "01" at bounding box center [601, 141] width 15 height 15
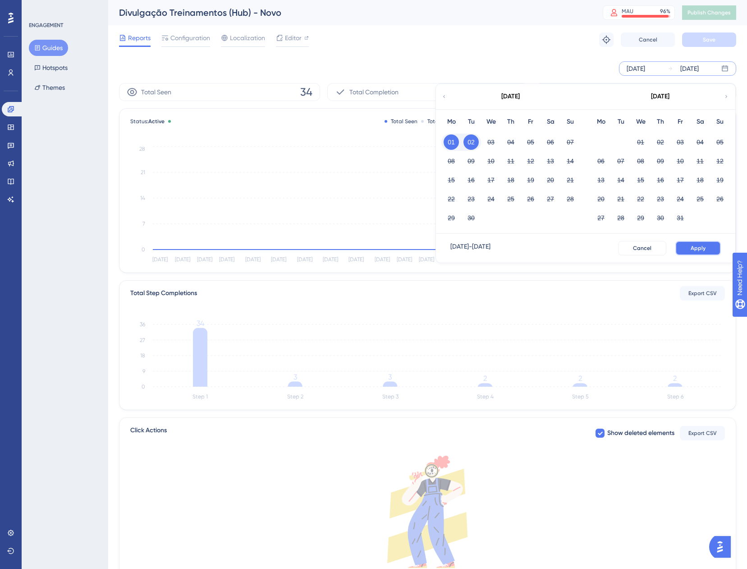
click at [695, 244] on button "Apply" at bounding box center [699, 248] width 46 height 14
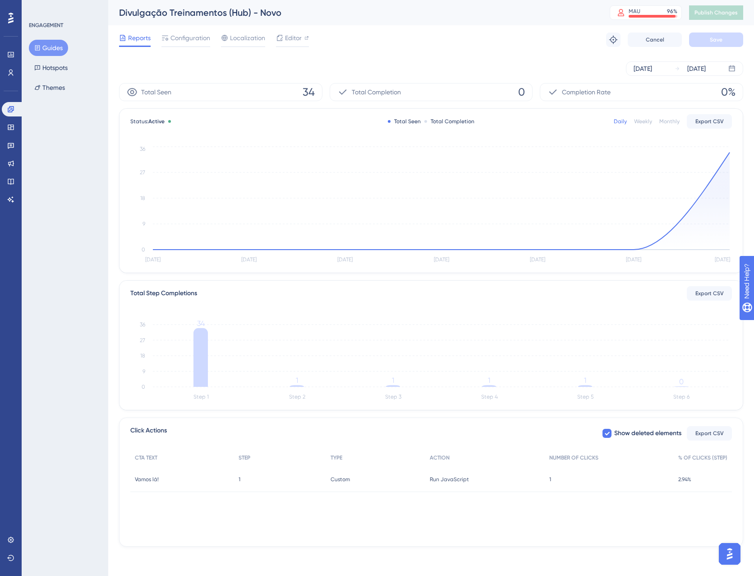
click at [583, 389] on icon "Step 1 Step 2 Step 3 Step 4 Step 5 Step 6 0 9 18 27 36 34 1 1 1 1 0" at bounding box center [431, 359] width 602 height 86
click at [582, 381] on icon "Step 1 Step 2 Step 3 Step 4 Step 5 Step 6 0 9 18 27 36 34 1 1 1 1 0" at bounding box center [431, 359] width 602 height 86
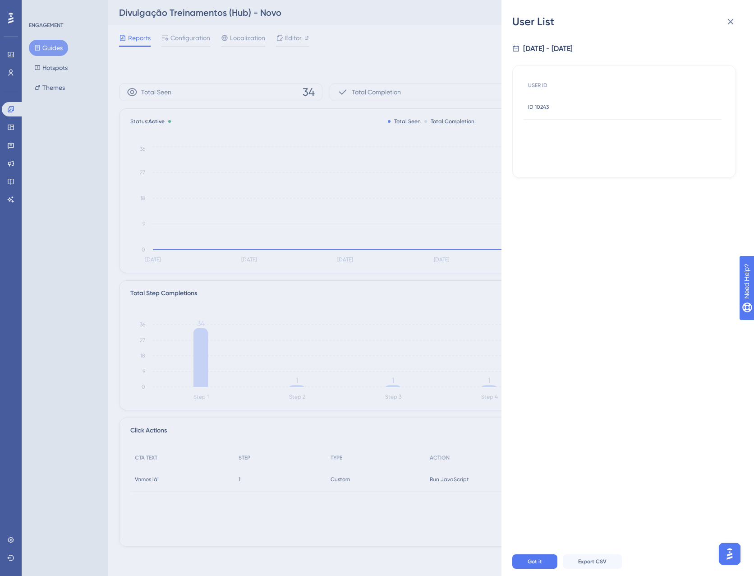
click at [536, 106] on span "ID 10243" at bounding box center [538, 106] width 21 height 7
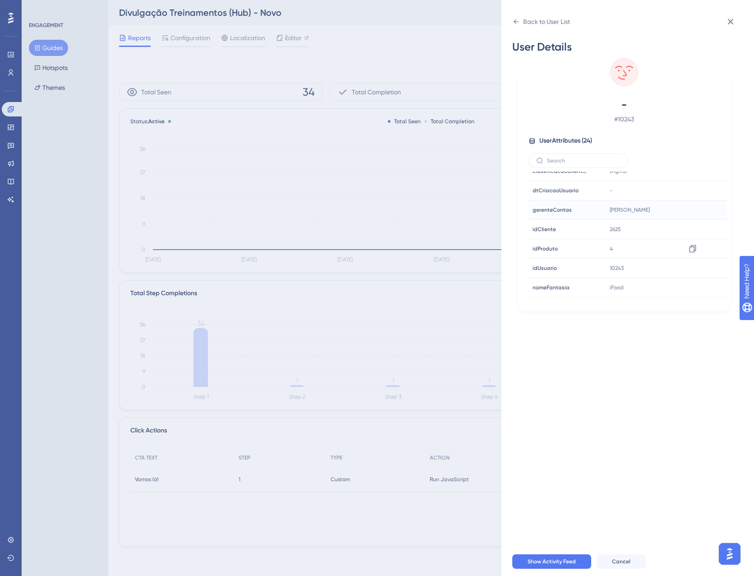
scroll to position [288, 0]
click at [728, 21] on icon at bounding box center [730, 21] width 11 height 11
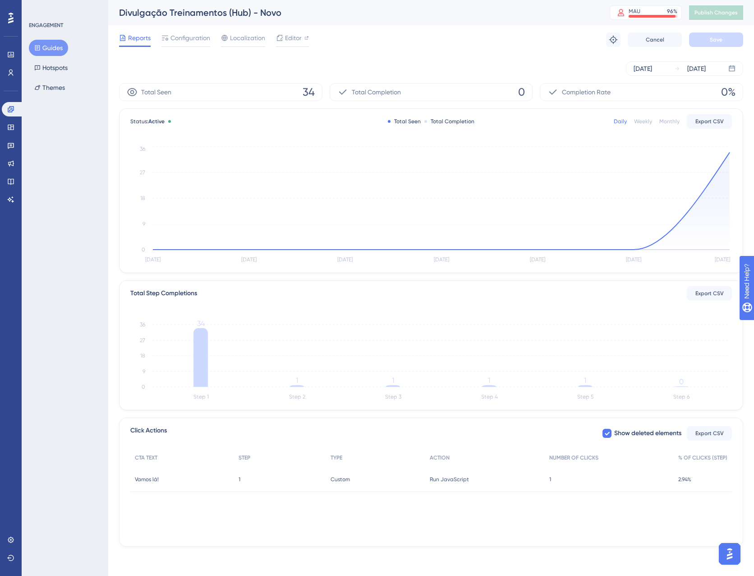
click at [162, 479] on div "Vamos lá! Vamos lá!" at bounding box center [182, 478] width 104 height 25
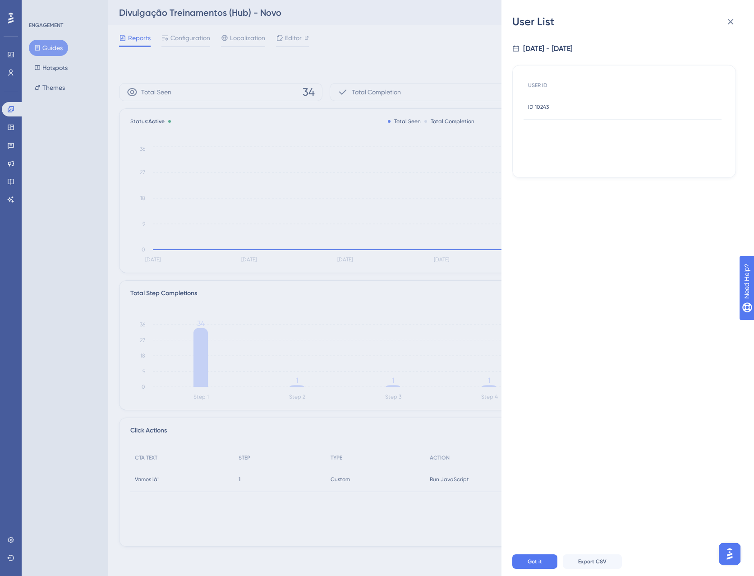
click at [548, 105] on span "ID 10243" at bounding box center [538, 106] width 21 height 7
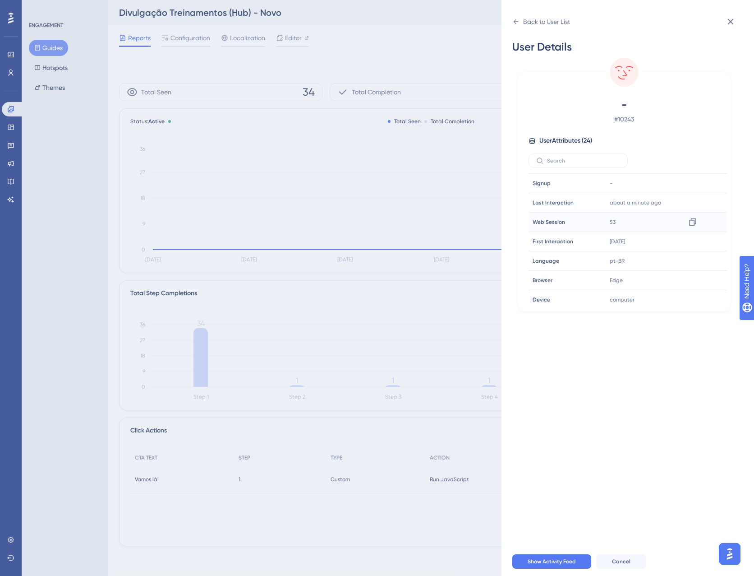
scroll to position [0, 0]
click at [730, 19] on icon at bounding box center [730, 21] width 11 height 11
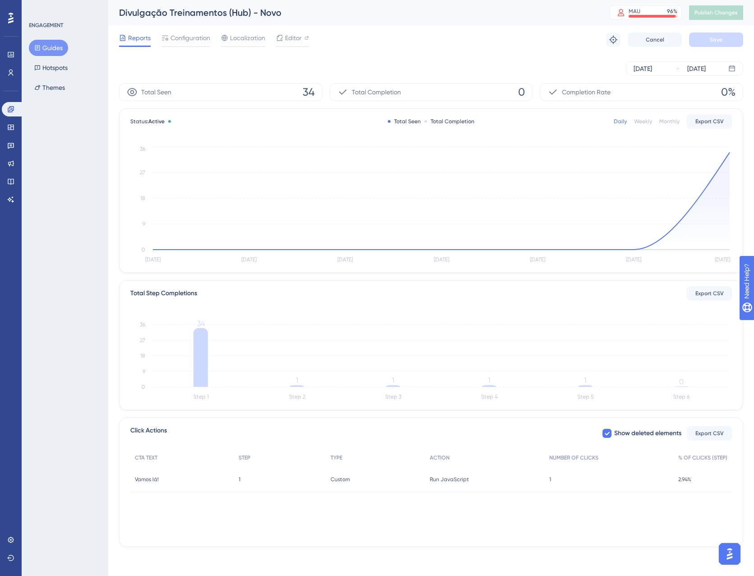
click at [436, 50] on div "Reports Configuration Localization Editor Troubleshoot Cancel Save" at bounding box center [431, 39] width 624 height 29
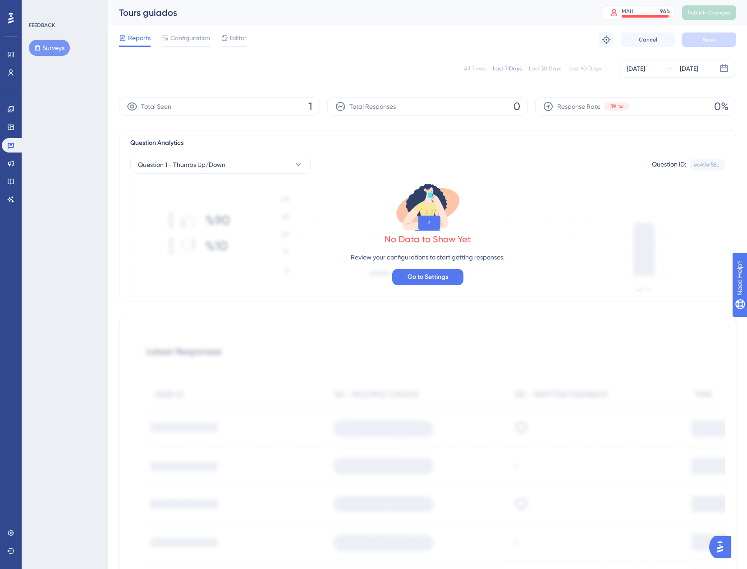
click at [303, 106] on div "Total Seen 1" at bounding box center [219, 106] width 201 height 18
click at [479, 74] on div "All Times Last 7 Days Last 30 Days Last 90 Days [DATE] [DATE]" at bounding box center [428, 69] width 618 height 18
click at [479, 71] on div "All Times" at bounding box center [475, 68] width 22 height 7
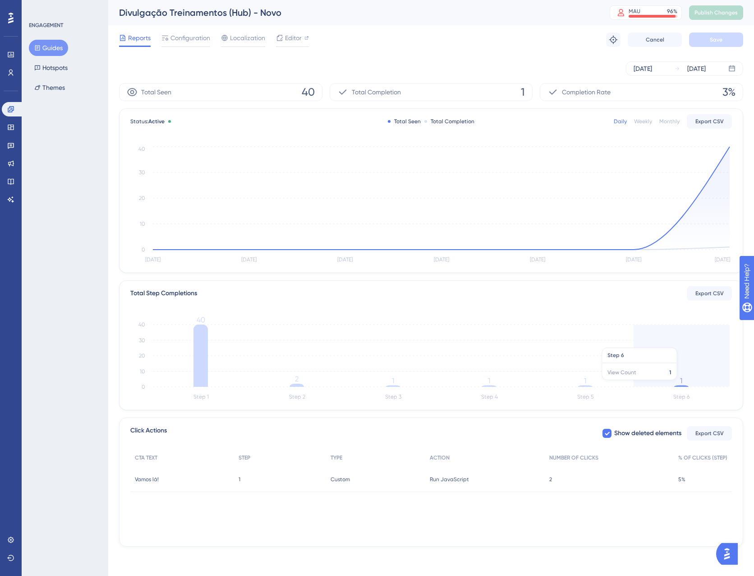
click at [683, 384] on icon "Step 1 Step 2 Step 3 Step 4 Step 5 Step 6 0 10 20 30 40 40 2 1 1 1 1" at bounding box center [431, 359] width 602 height 86
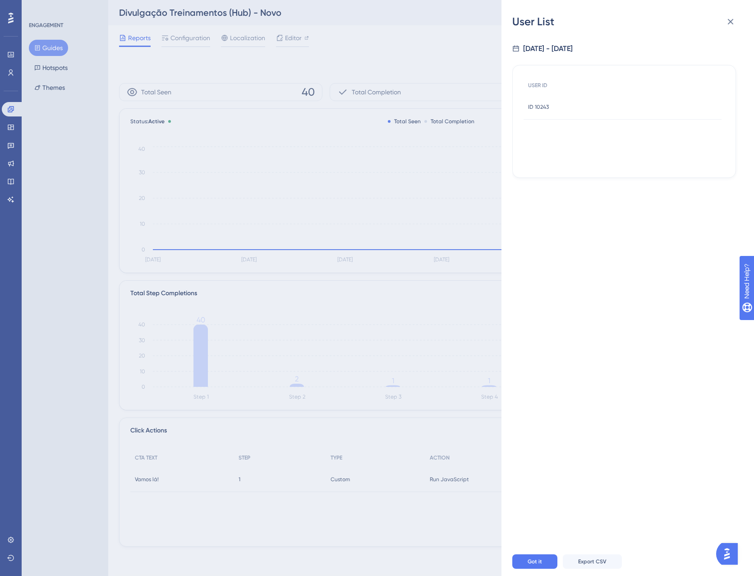
click at [537, 108] on span "ID 10243" at bounding box center [538, 106] width 21 height 7
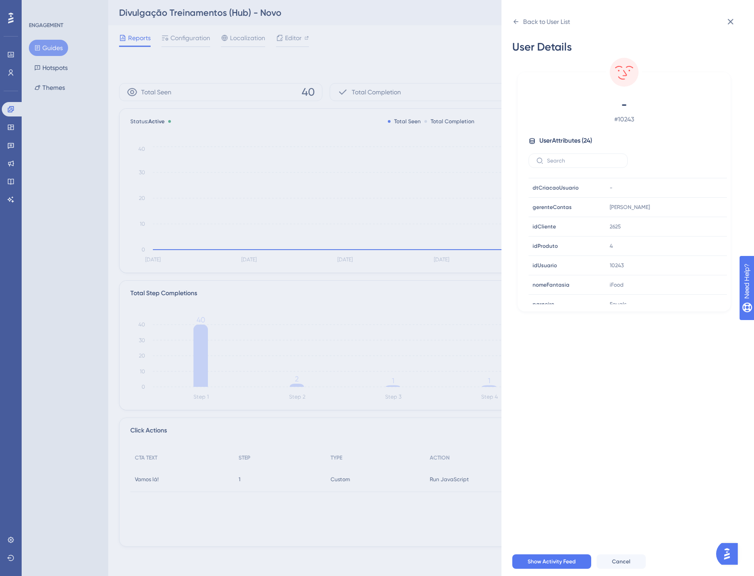
scroll to position [271, 0]
click at [733, 23] on icon at bounding box center [730, 21] width 11 height 11
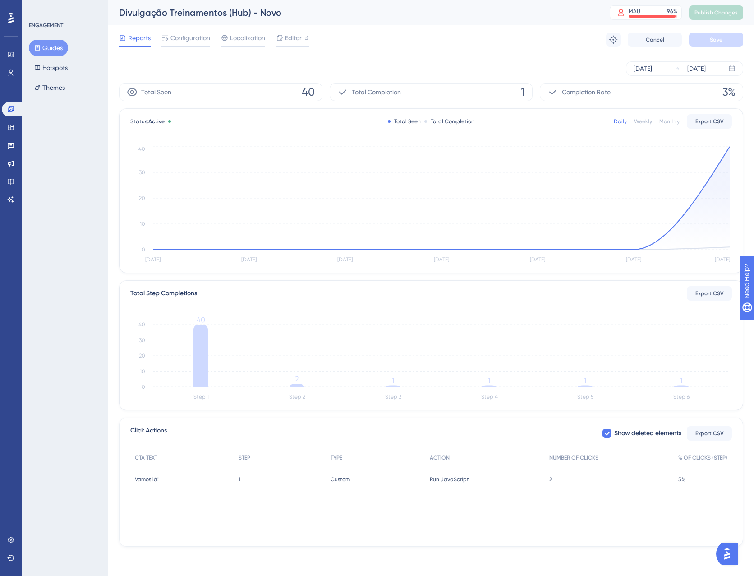
click at [549, 484] on div "2 2" at bounding box center [609, 478] width 129 height 25
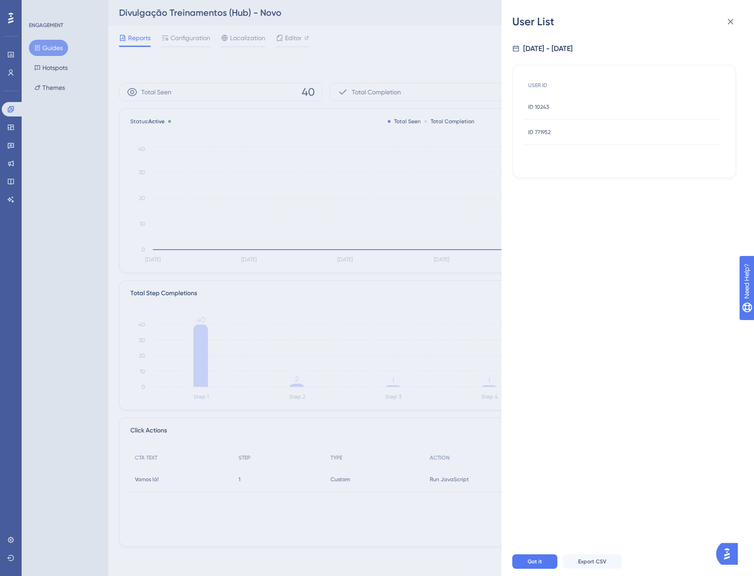
click at [545, 125] on div "ID 771952 ID 771952" at bounding box center [539, 132] width 23 height 25
click at [544, 134] on span "ID 771952" at bounding box center [539, 132] width 23 height 7
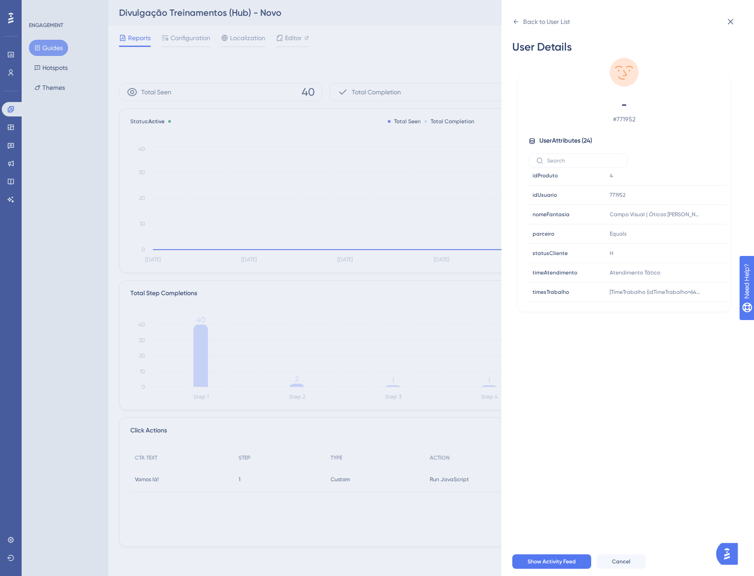
scroll to position [333, 0]
click at [728, 20] on icon at bounding box center [730, 21] width 11 height 11
